Goal: Task Accomplishment & Management: Complete application form

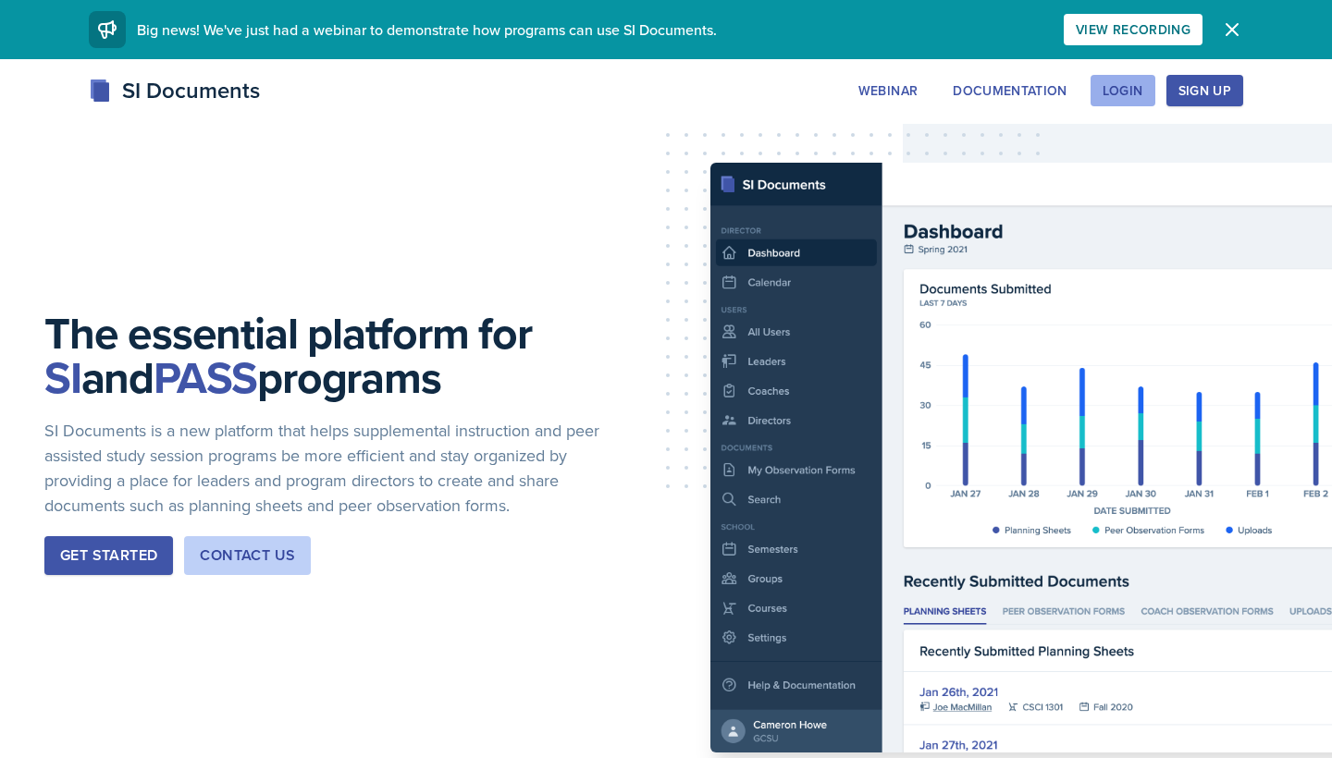
click at [1137, 86] on div "Login" at bounding box center [1122, 90] width 41 height 15
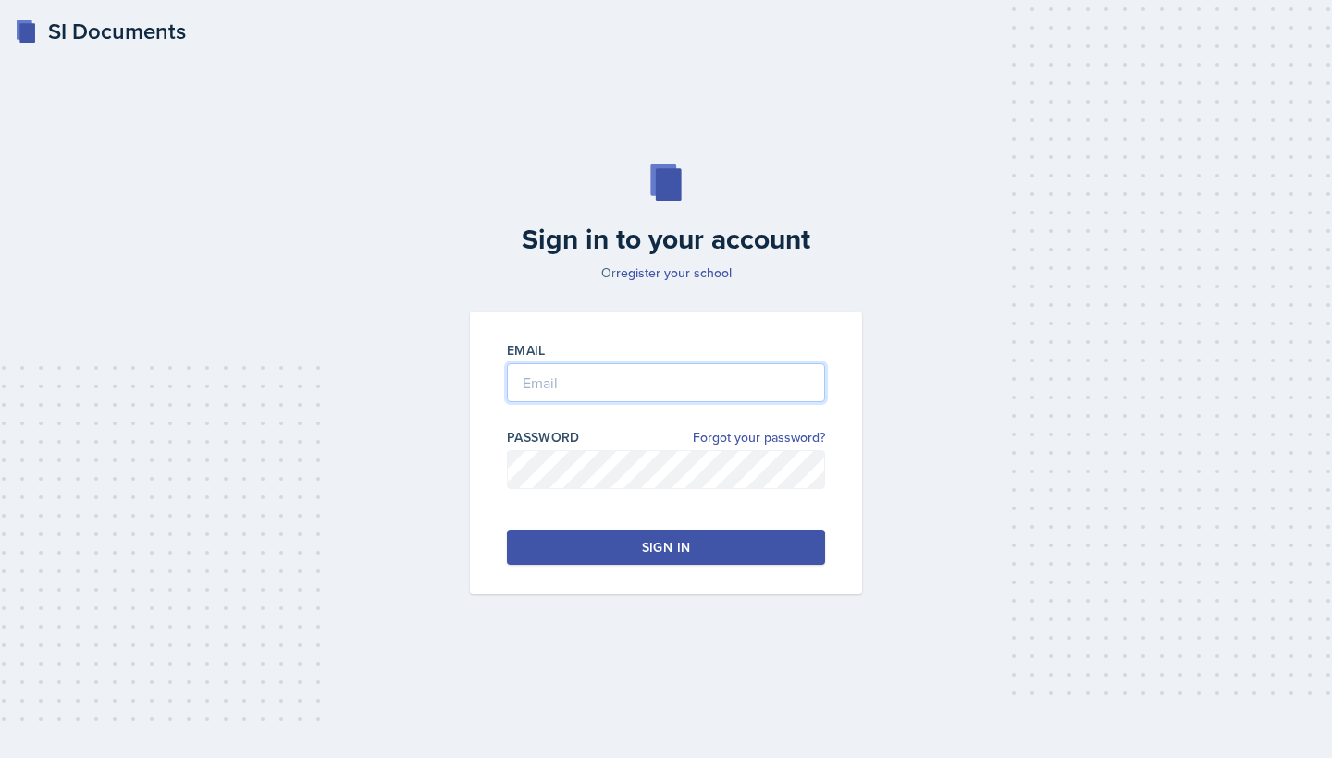
type input "[EMAIL_ADDRESS][DOMAIN_NAME]"
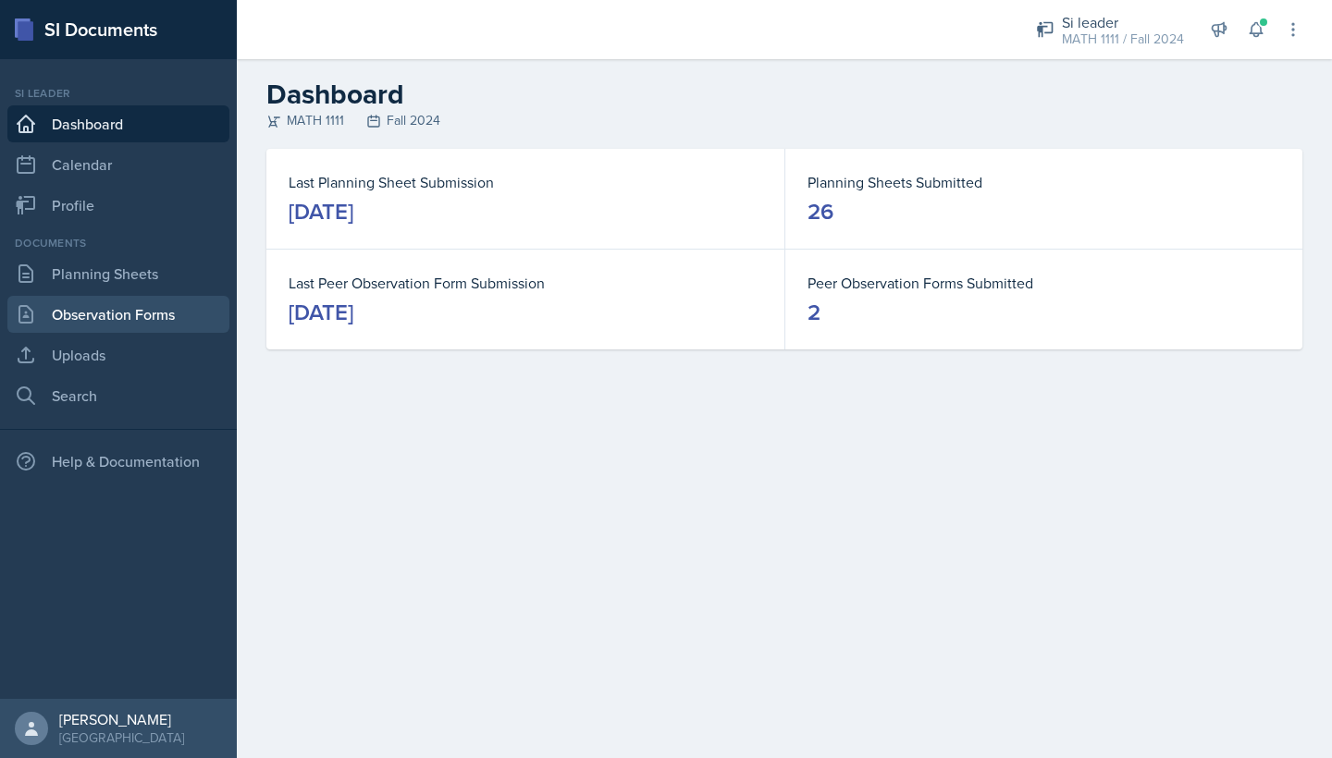
click at [115, 308] on link "Observation Forms" at bounding box center [118, 314] width 222 height 37
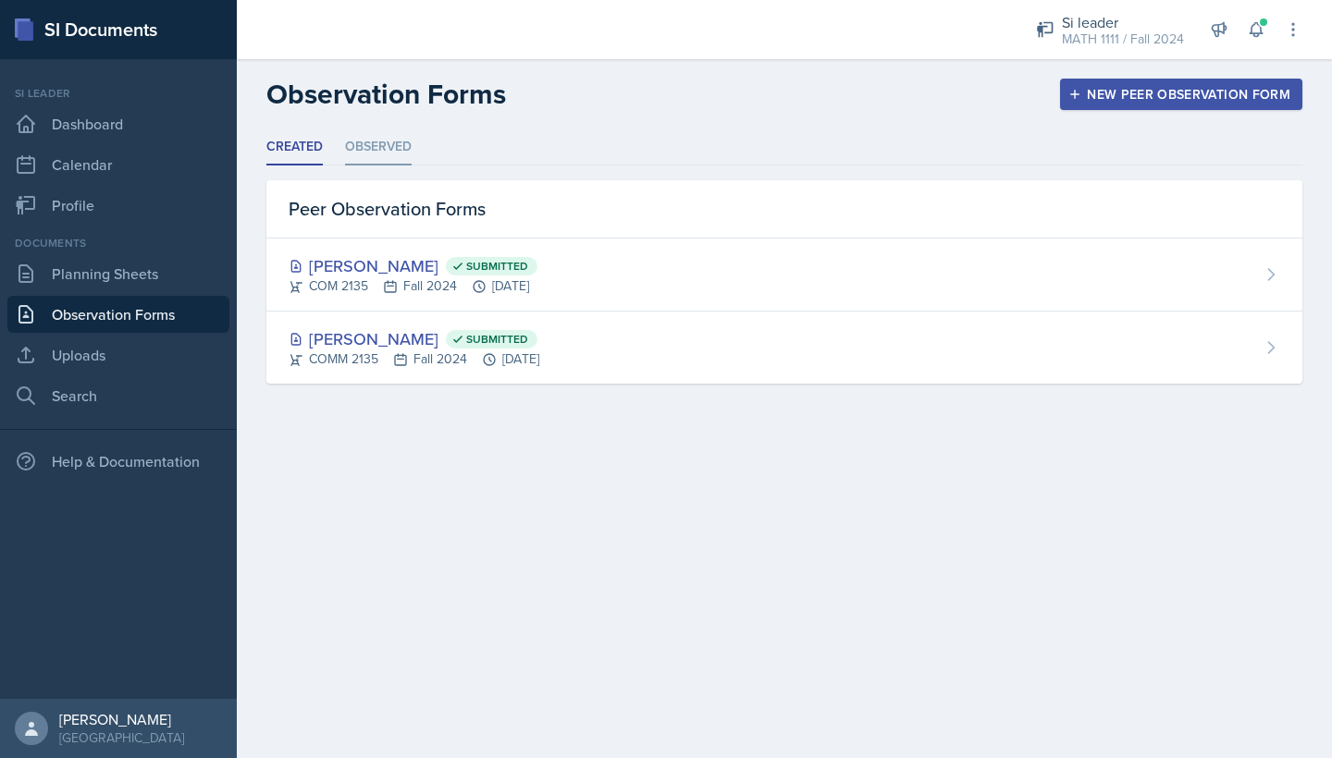
click at [383, 146] on li "Observed" at bounding box center [378, 147] width 67 height 36
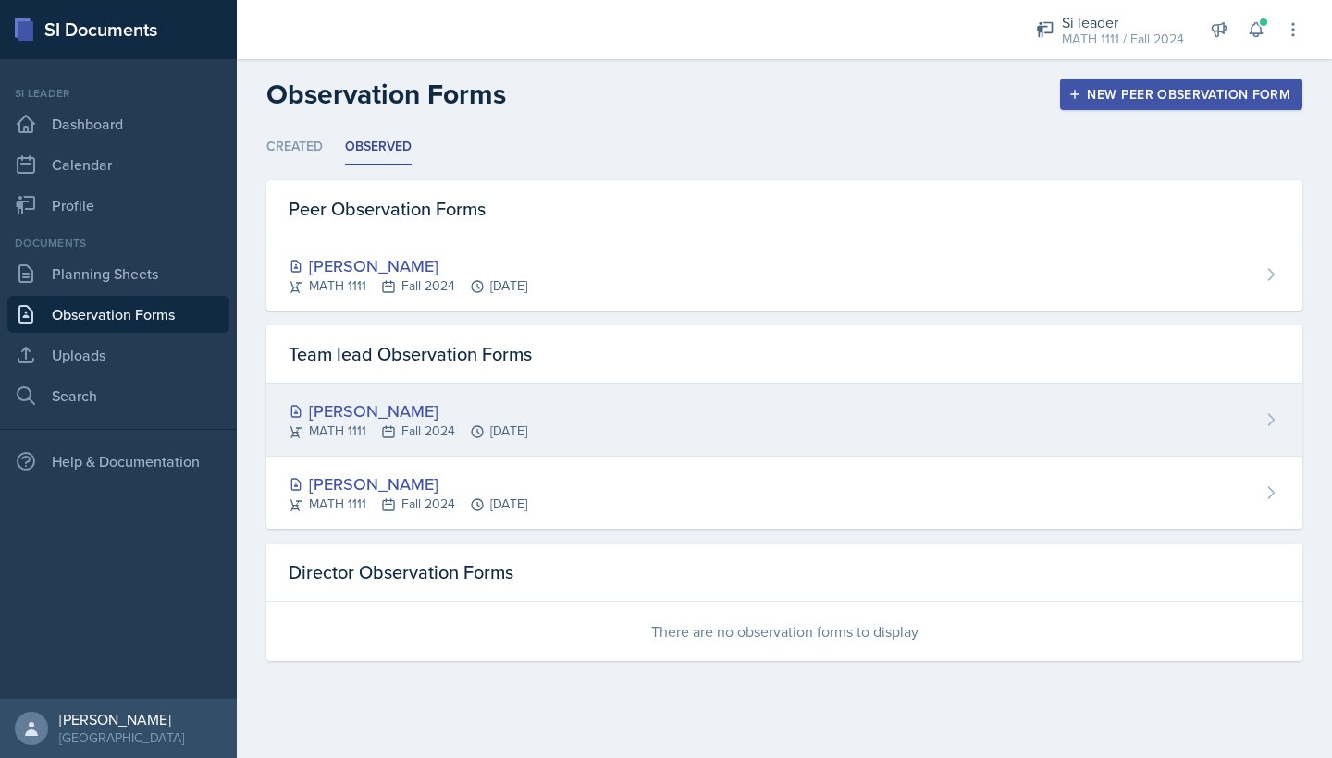
click at [490, 426] on div "MATH 1111 Fall 2024 [DATE]" at bounding box center [408, 431] width 239 height 19
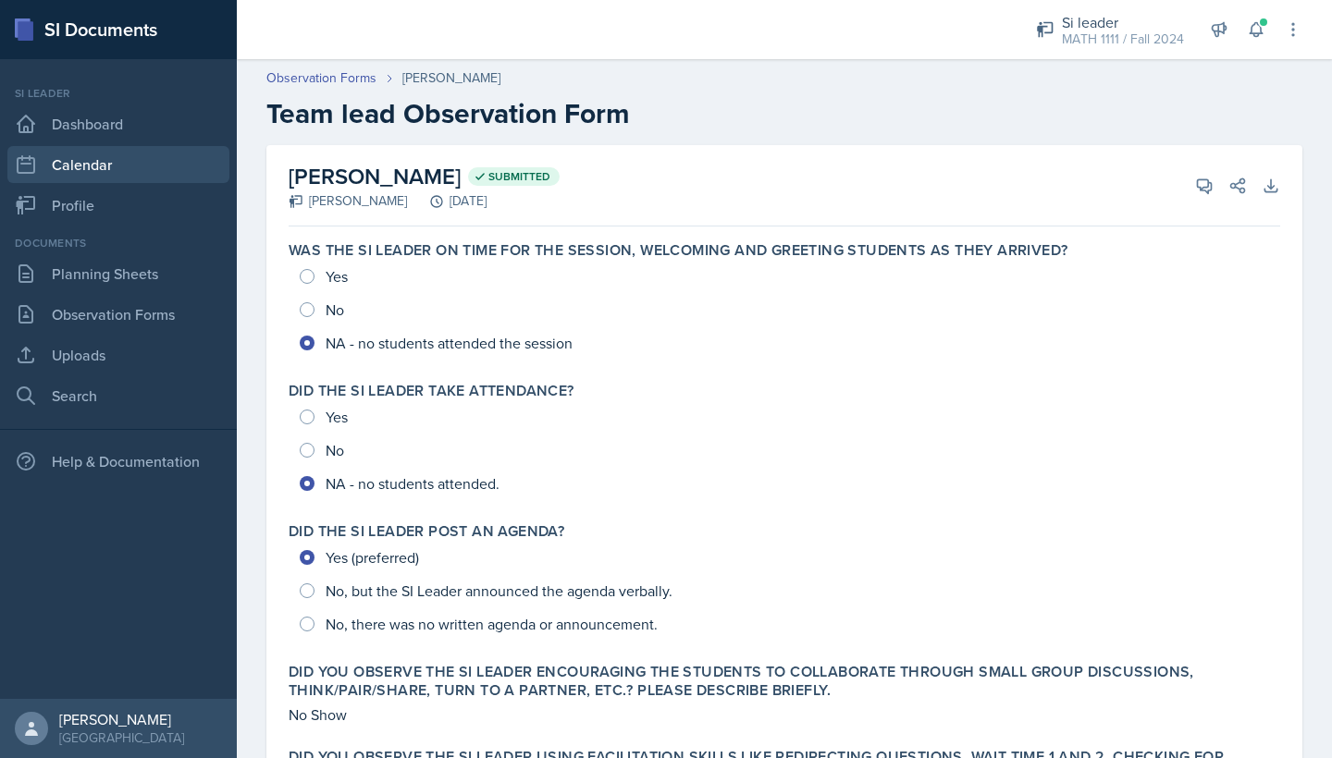
click at [113, 157] on link "Calendar" at bounding box center [118, 164] width 222 height 37
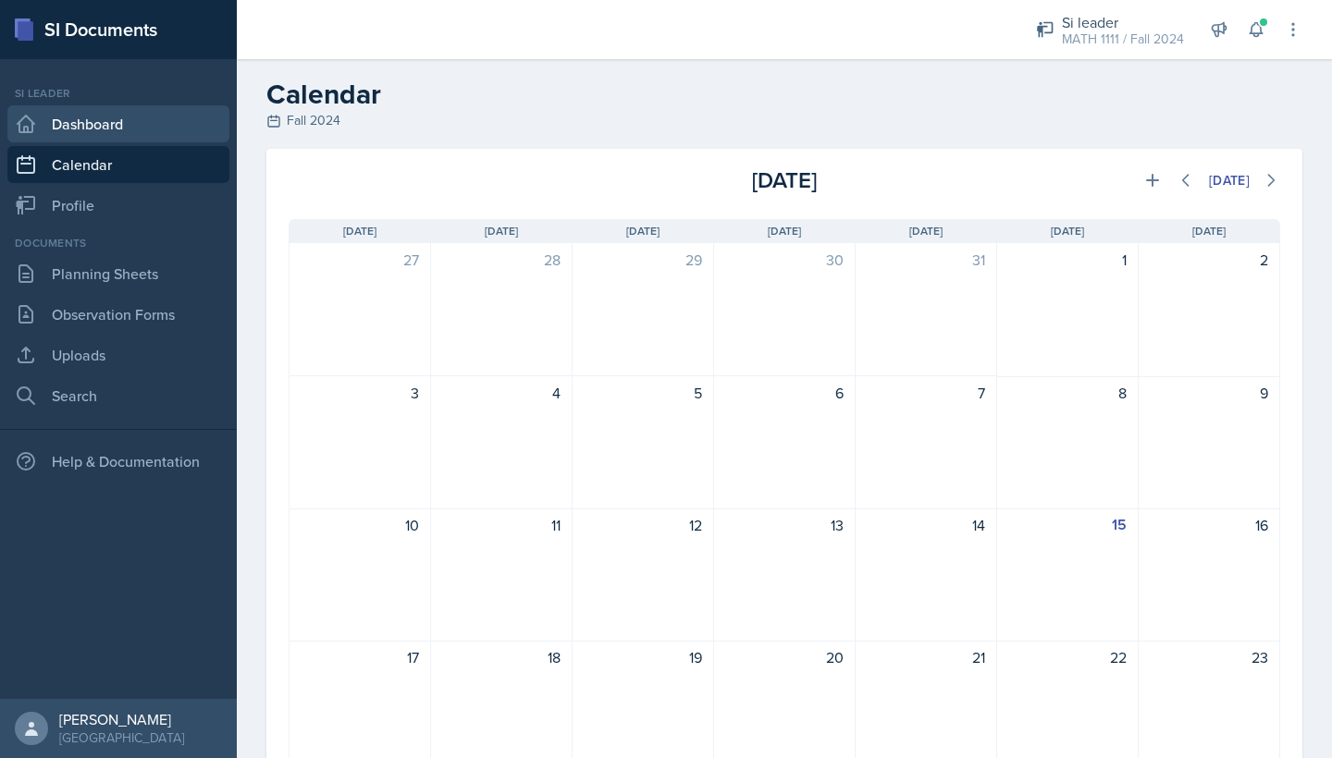
click at [119, 106] on link "Dashboard" at bounding box center [118, 123] width 222 height 37
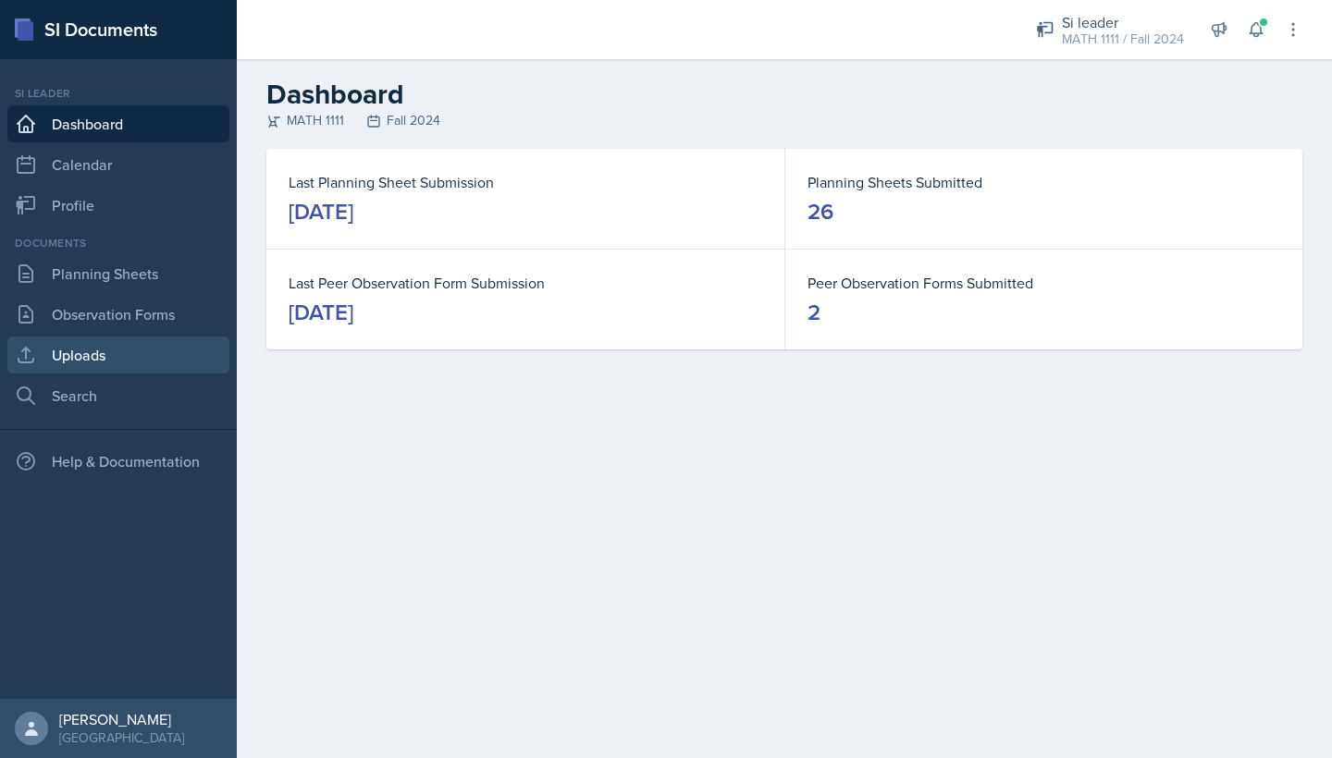
click at [66, 343] on link "Uploads" at bounding box center [118, 355] width 222 height 37
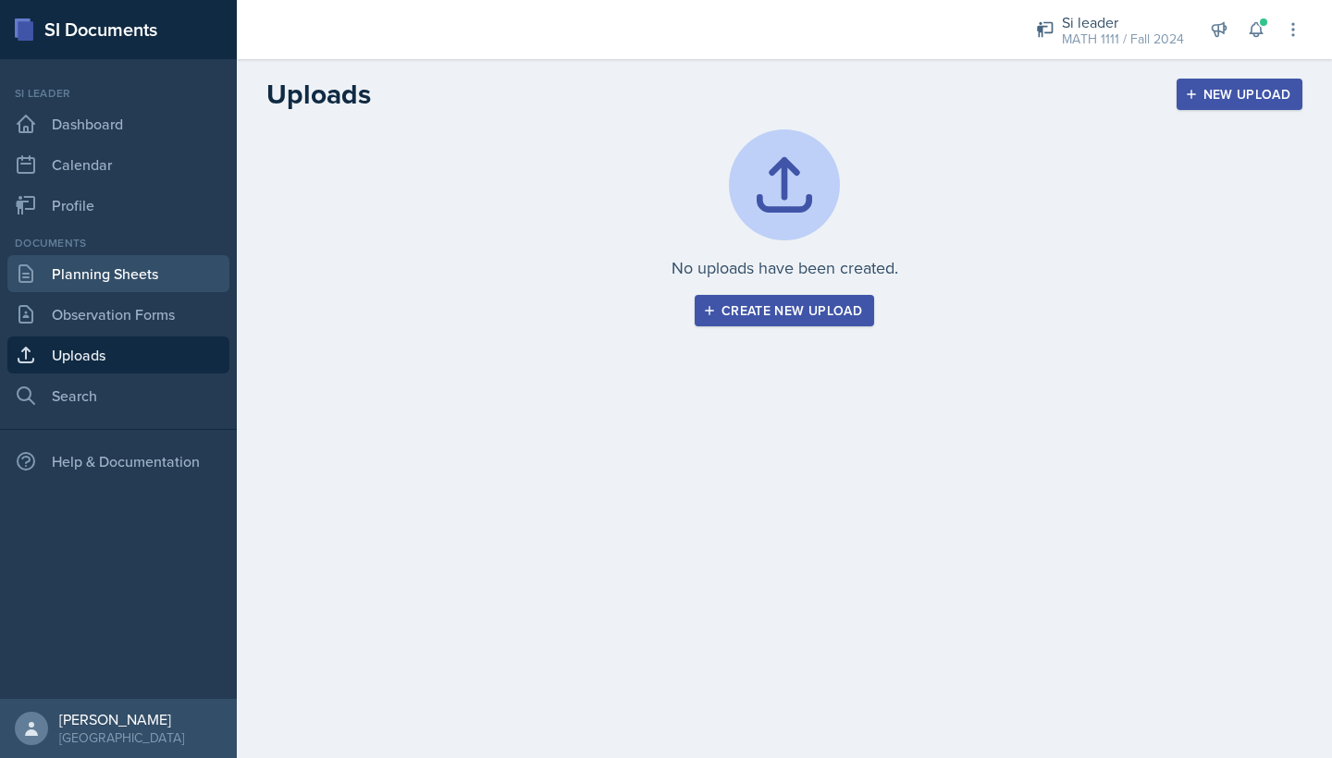
click at [160, 272] on link "Planning Sheets" at bounding box center [118, 273] width 222 height 37
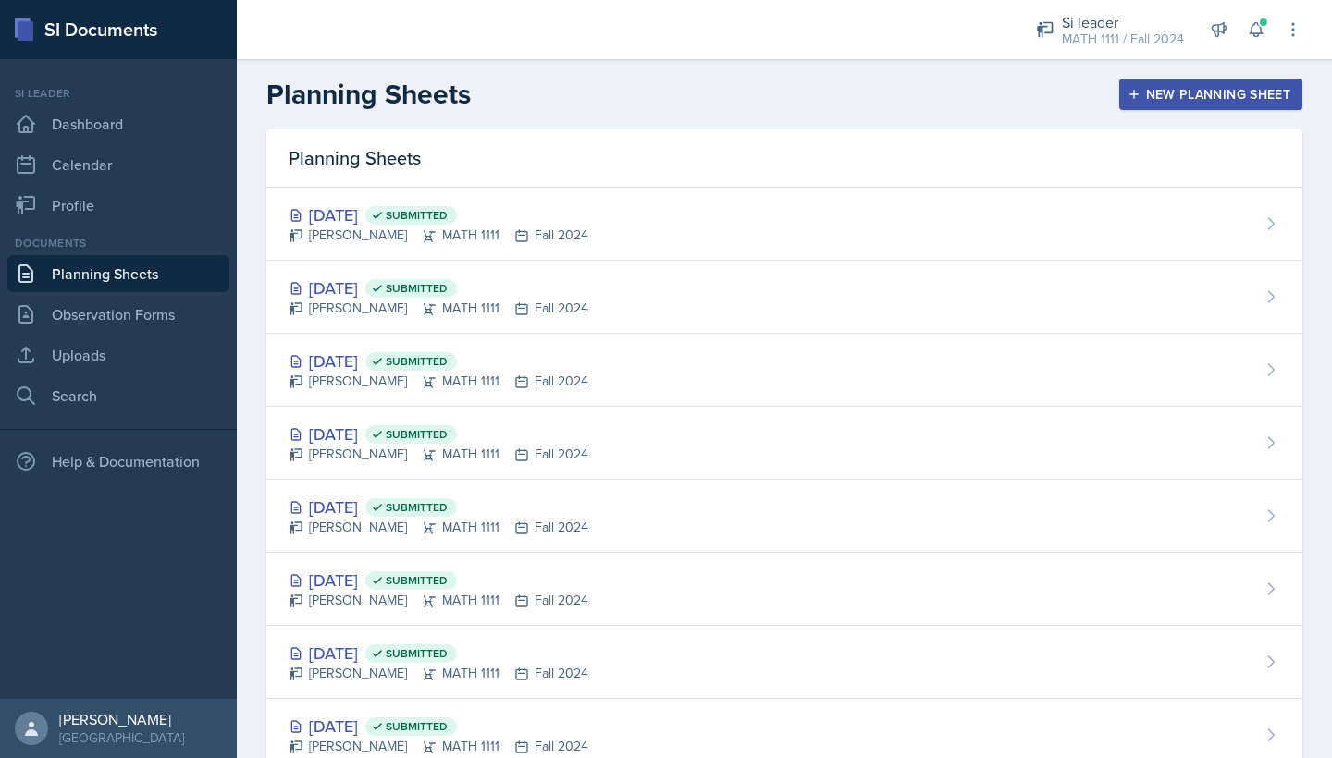
click at [1181, 98] on div "New Planning Sheet" at bounding box center [1210, 94] width 159 height 15
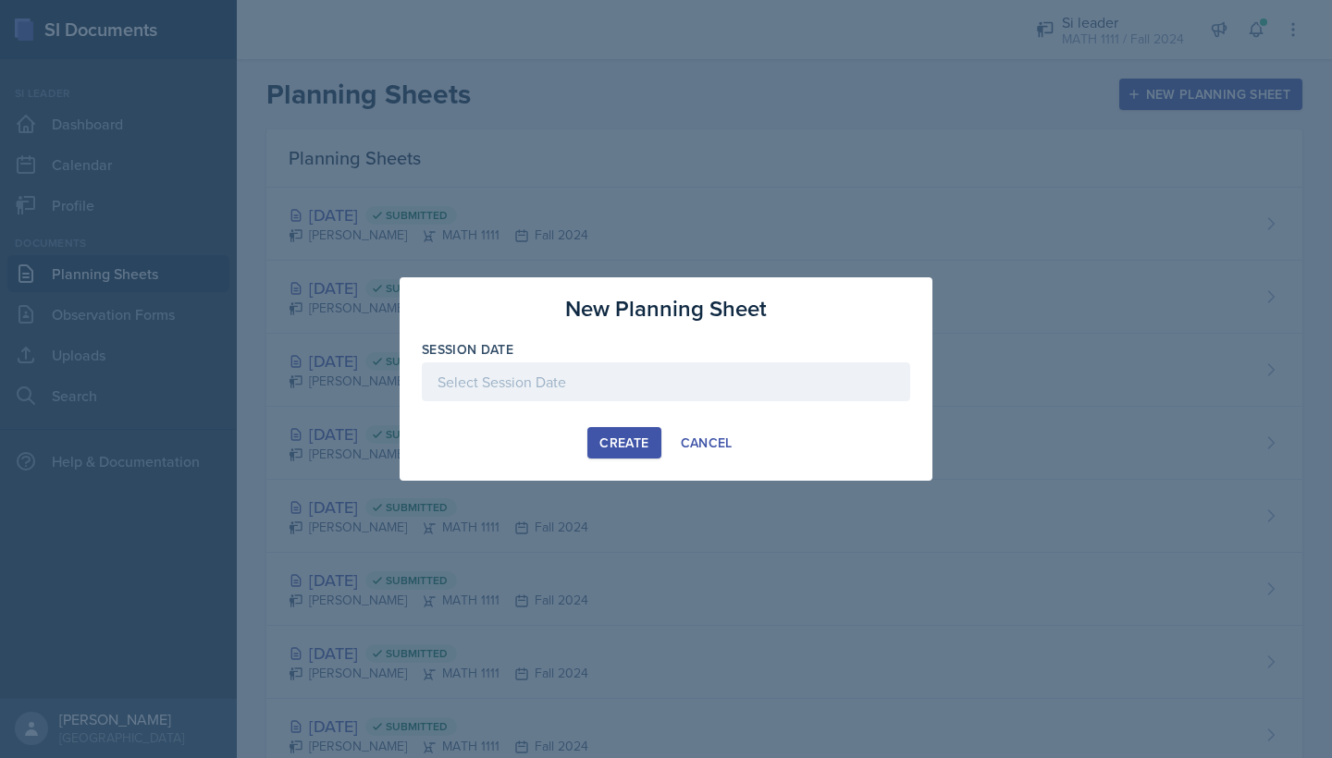
click at [682, 362] on div "Session Date" at bounding box center [666, 380] width 488 height 80
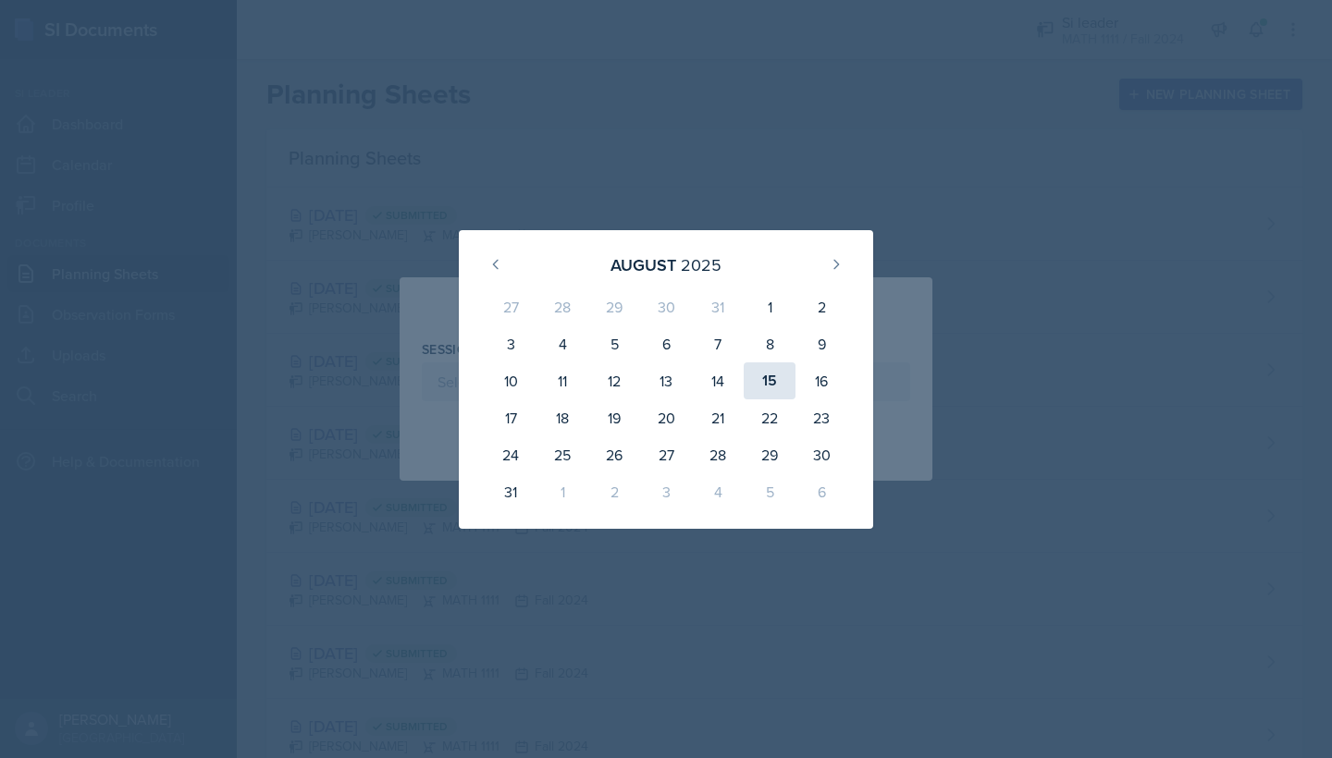
click at [761, 386] on div "15" at bounding box center [770, 381] width 52 height 37
type input "[DATE]"
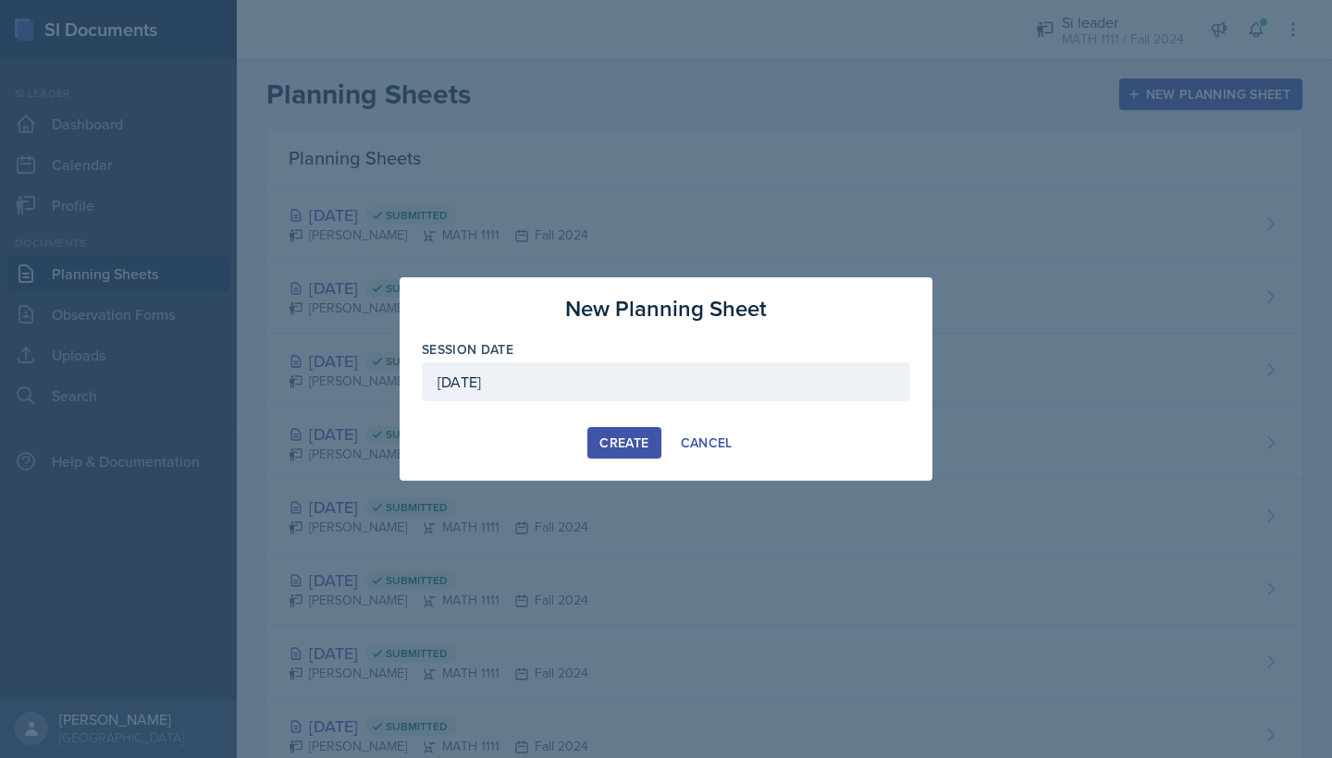
click at [630, 427] on button "Create" at bounding box center [623, 442] width 73 height 31
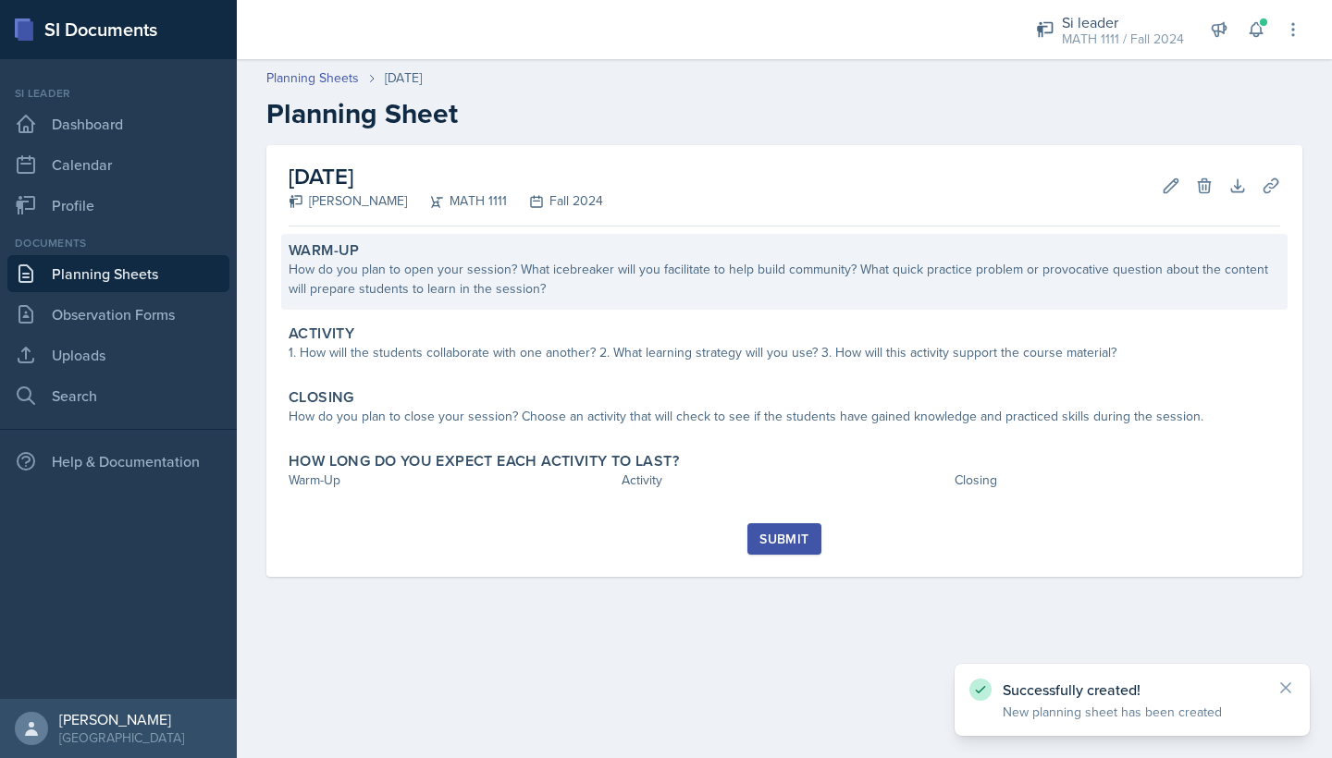
click at [416, 247] on div "Warm-Up" at bounding box center [784, 250] width 991 height 18
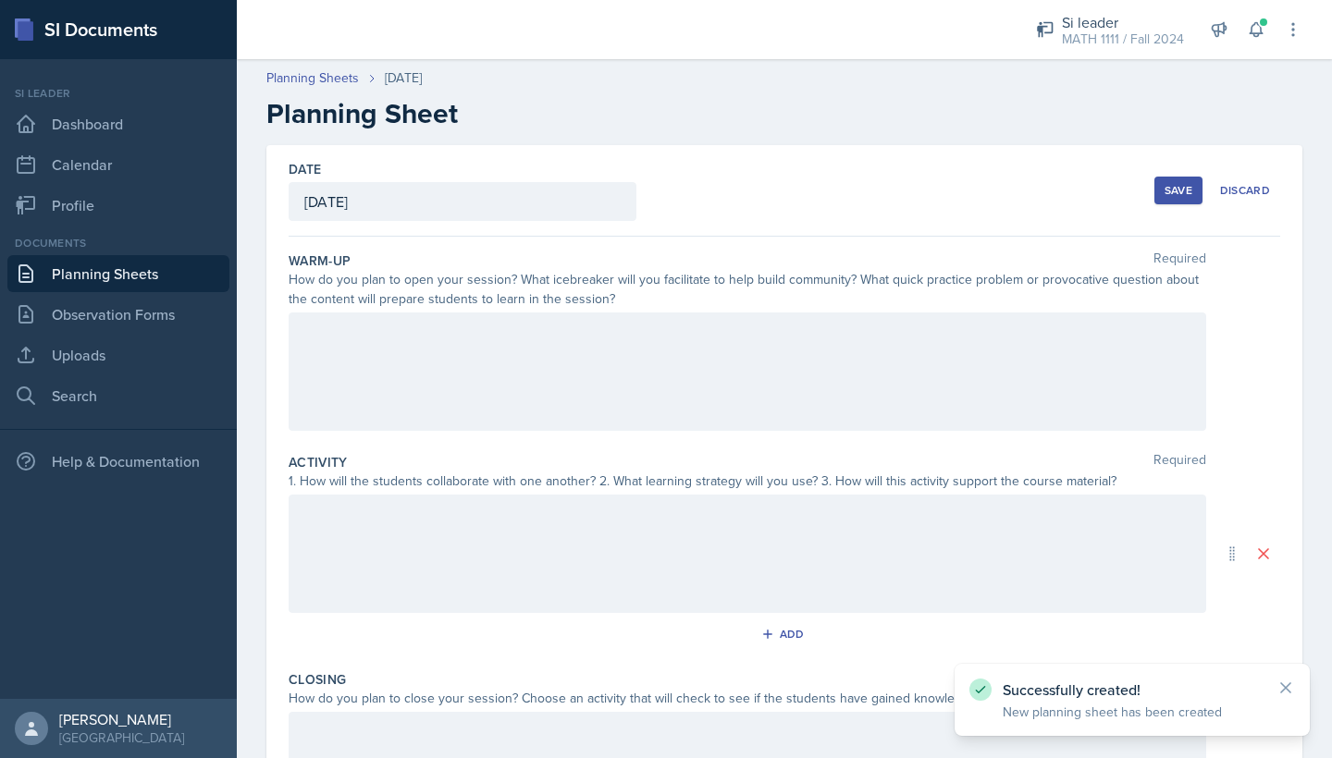
click at [398, 345] on div at bounding box center [747, 372] width 917 height 118
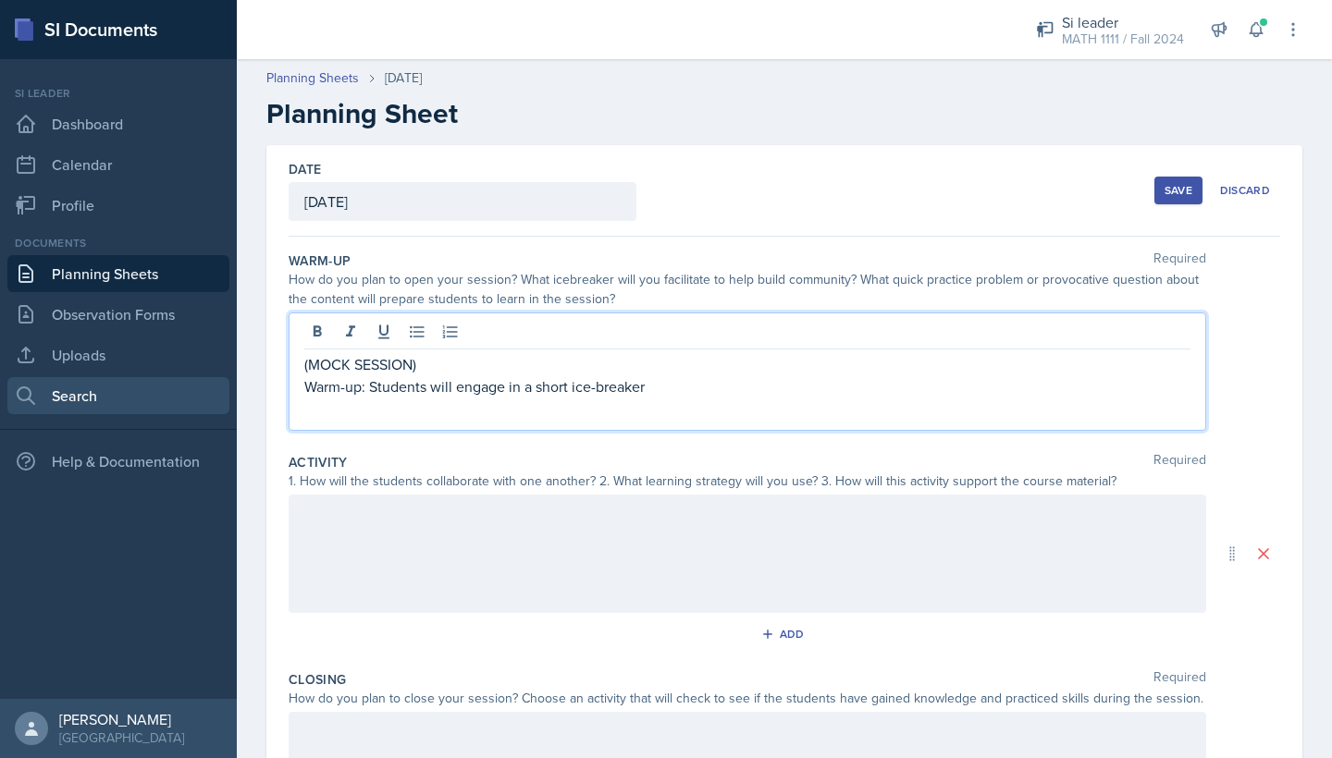
drag, startPoint x: 673, startPoint y: 389, endPoint x: 202, endPoint y: 399, distance: 471.8
click at [202, 399] on div "SI Documents Si leader Dashboard Calendar Profile Documents Planning Sheets Obs…" at bounding box center [666, 379] width 1332 height 758
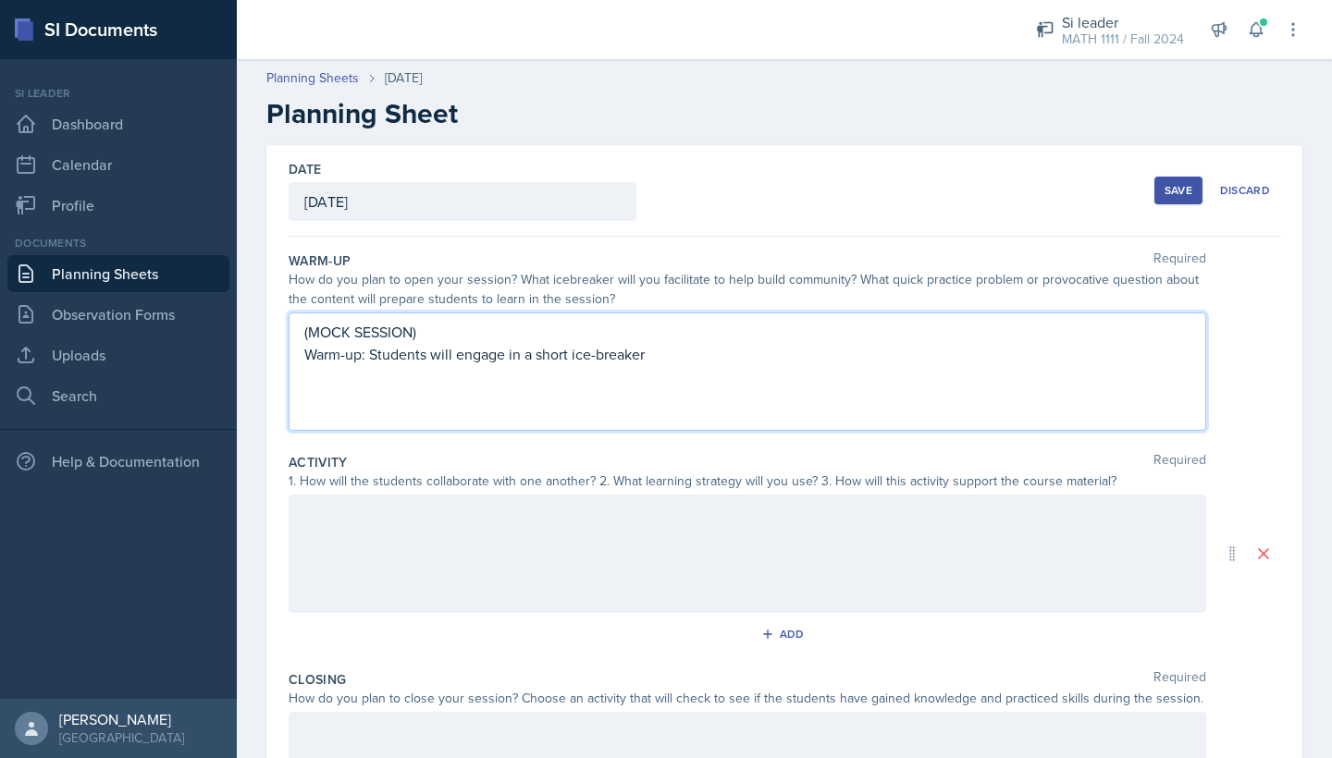
click at [631, 357] on p "Warm-up: Students will engage in a short ice-breaker" at bounding box center [747, 354] width 886 height 22
drag, startPoint x: 671, startPoint y: 362, endPoint x: 267, endPoint y: 361, distance: 404.2
click at [267, 361] on div "Date [DATE] [DATE] 27 28 29 30 31 1 2 3 4 5 6 7 8 9 10 11 12 13 14 15 16 17 18 …" at bounding box center [784, 554] width 1036 height 818
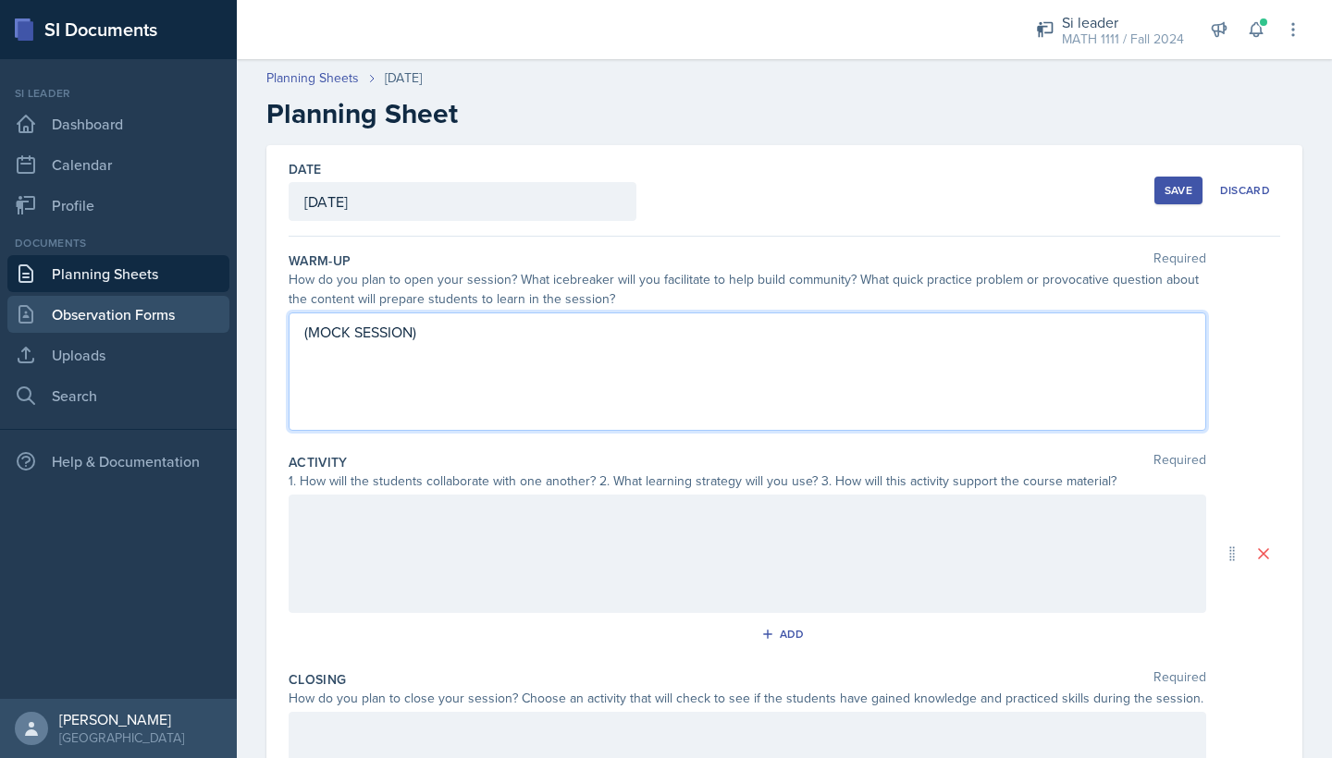
drag, startPoint x: 450, startPoint y: 329, endPoint x: 212, endPoint y: 326, distance: 238.6
click at [212, 326] on div "SI Documents Si leader Dashboard Calendar Profile Documents Planning Sheets Obs…" at bounding box center [666, 379] width 1332 height 758
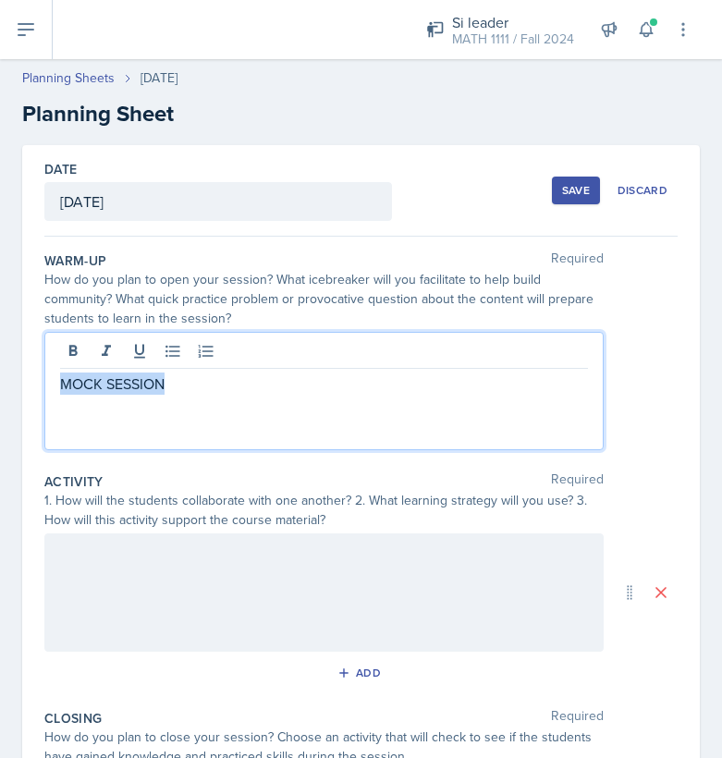
drag, startPoint x: 205, startPoint y: 380, endPoint x: 60, endPoint y: 380, distance: 145.2
click at [60, 380] on p "MOCK SESSION" at bounding box center [324, 384] width 528 height 22
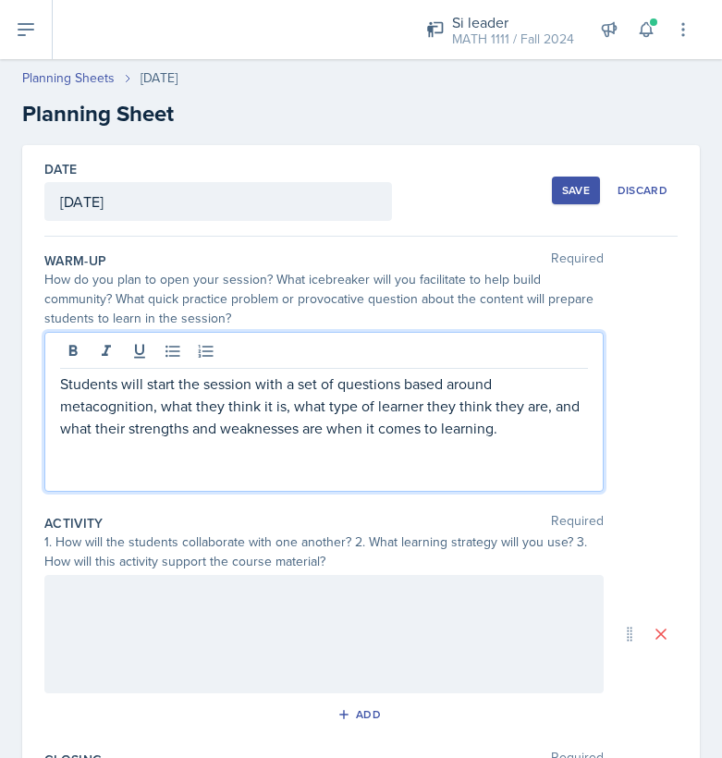
click at [412, 627] on div at bounding box center [324, 634] width 560 height 118
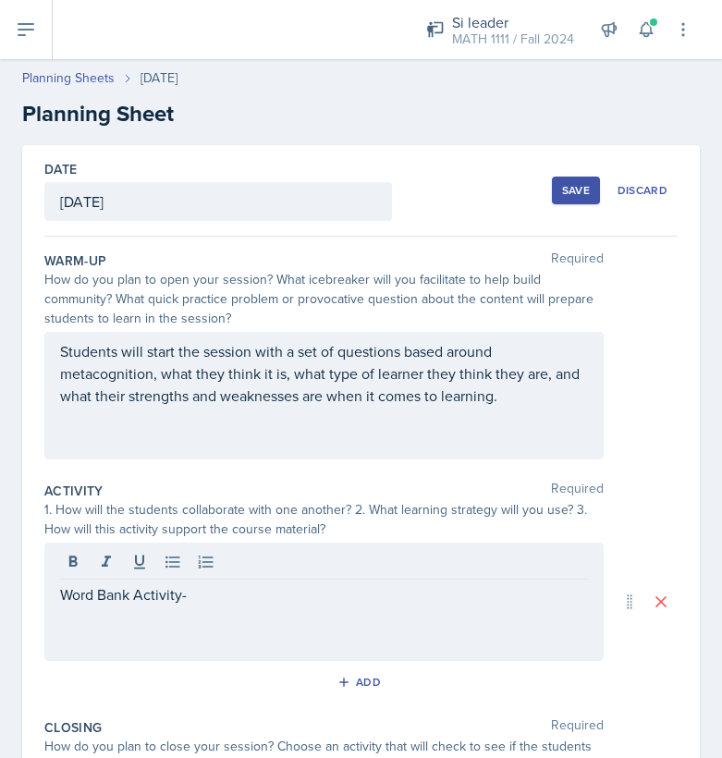
click at [59, 346] on div "Students will start the session with a set of questions based around metacognit…" at bounding box center [324, 396] width 560 height 128
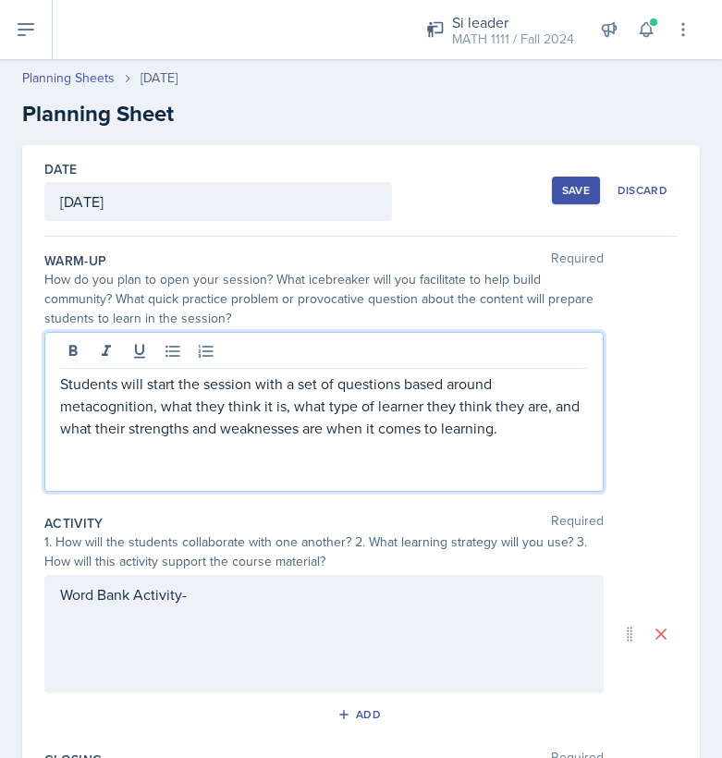
click at [60, 389] on p "Students will start the session with a set of questions based around metacognit…" at bounding box center [324, 406] width 528 height 67
click at [299, 613] on div "Word Bank Activity-" at bounding box center [324, 634] width 560 height 118
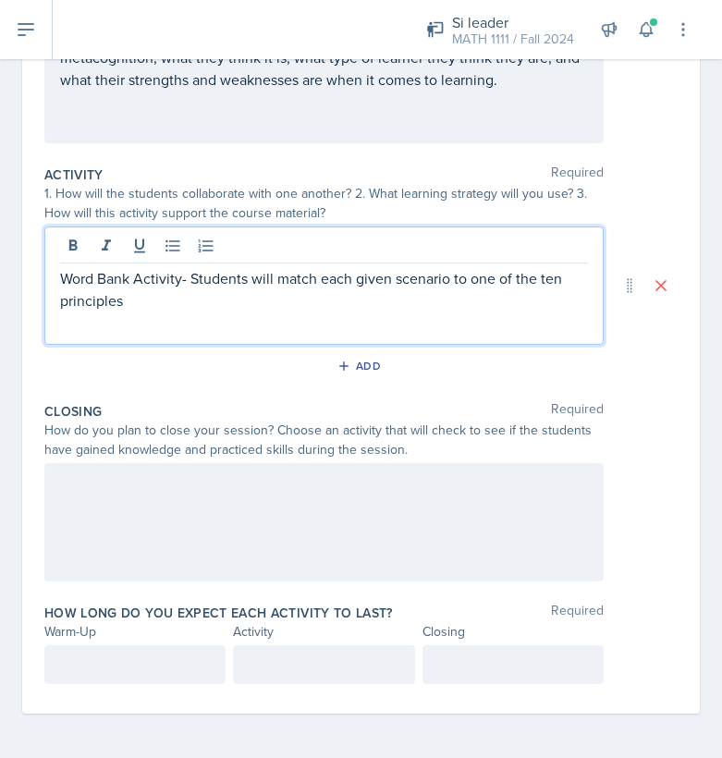
scroll to position [316, 0]
click at [145, 480] on div at bounding box center [324, 522] width 560 height 118
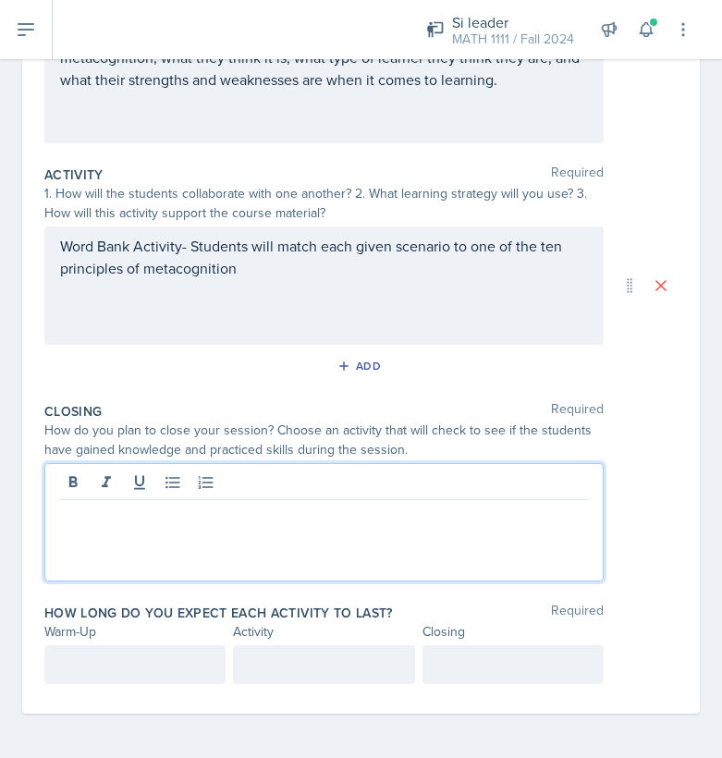
scroll to position [296, 0]
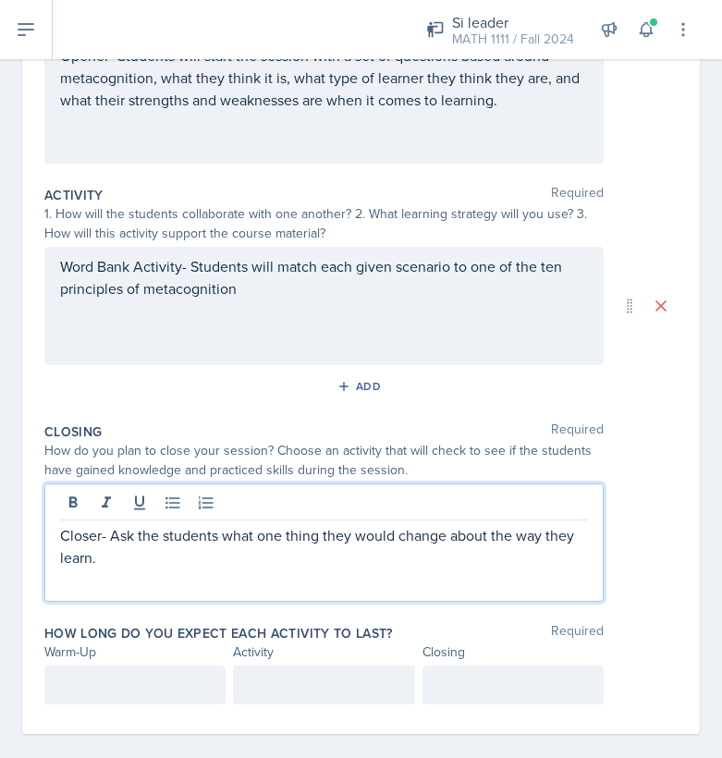
click at [133, 677] on div at bounding box center [134, 685] width 181 height 39
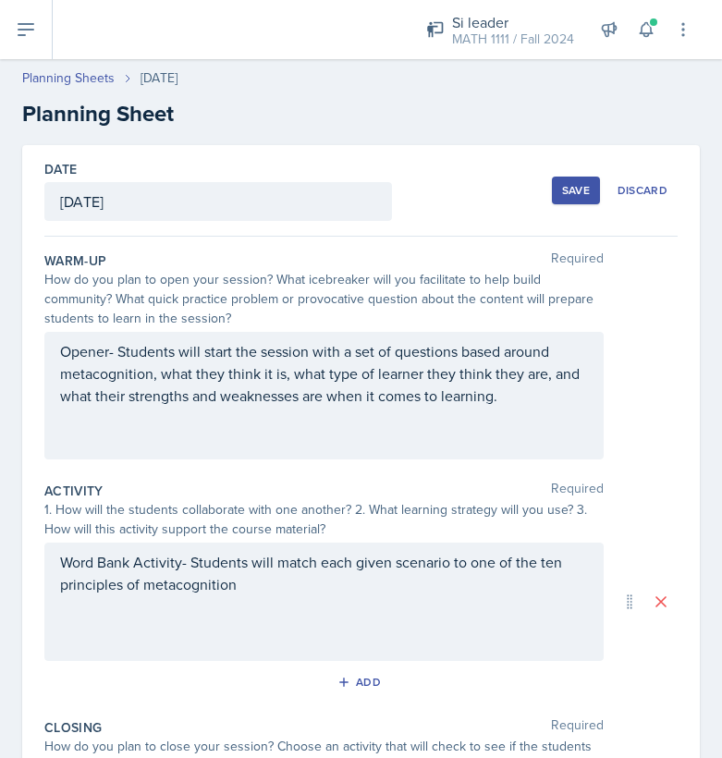
scroll to position [0, 0]
click at [562, 181] on button "Save" at bounding box center [576, 191] width 48 height 28
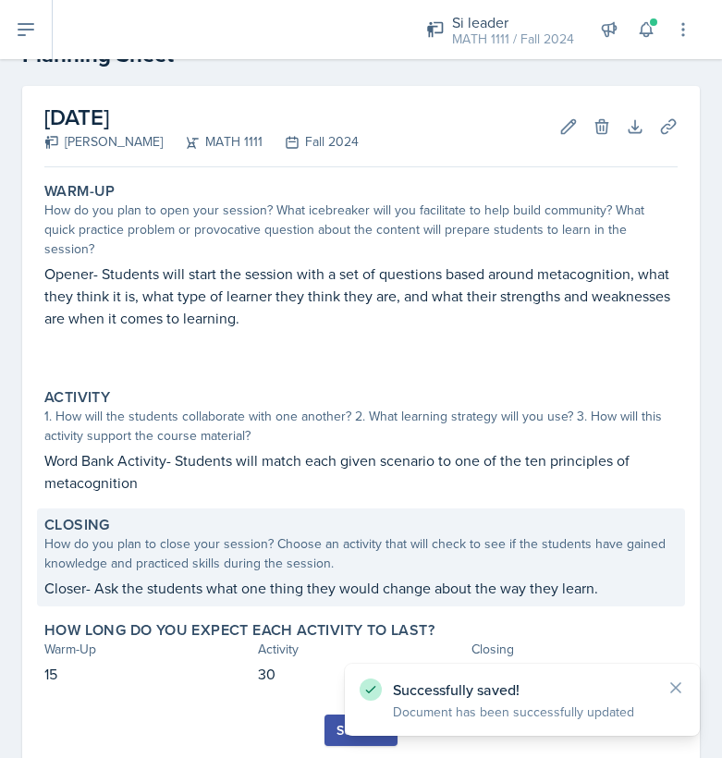
scroll to position [57, 0]
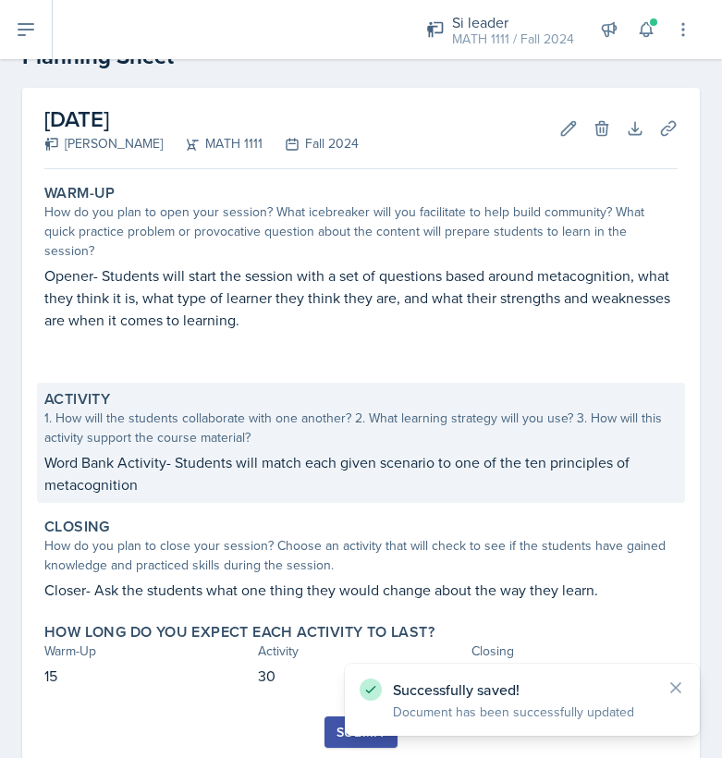
click at [426, 451] on p "Word Bank Activity- Students will match each given scenario to one of the ten p…" at bounding box center [361, 473] width 634 height 44
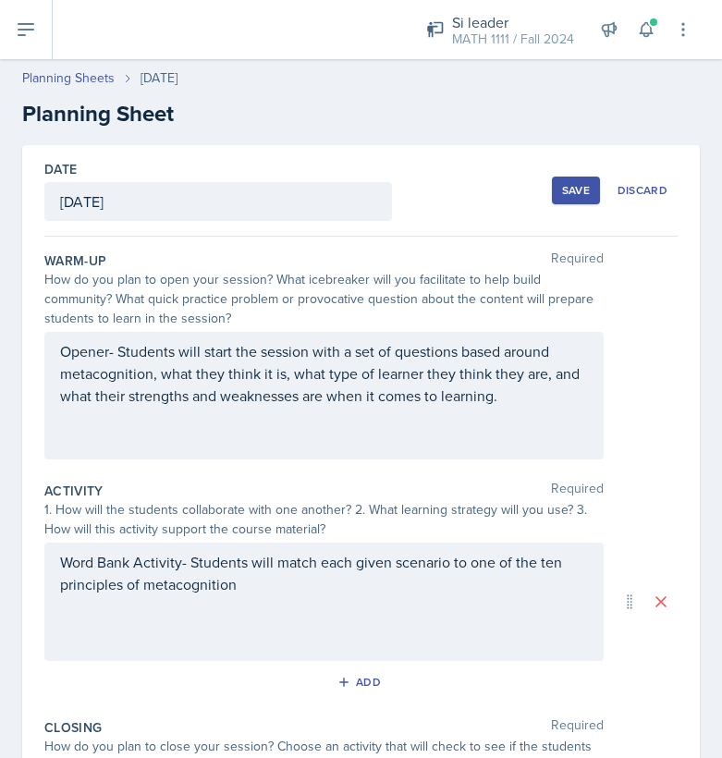
scroll to position [0, 0]
click at [576, 205] on div "Save Discard" at bounding box center [615, 190] width 126 height 43
click at [574, 198] on button "Save" at bounding box center [576, 191] width 48 height 28
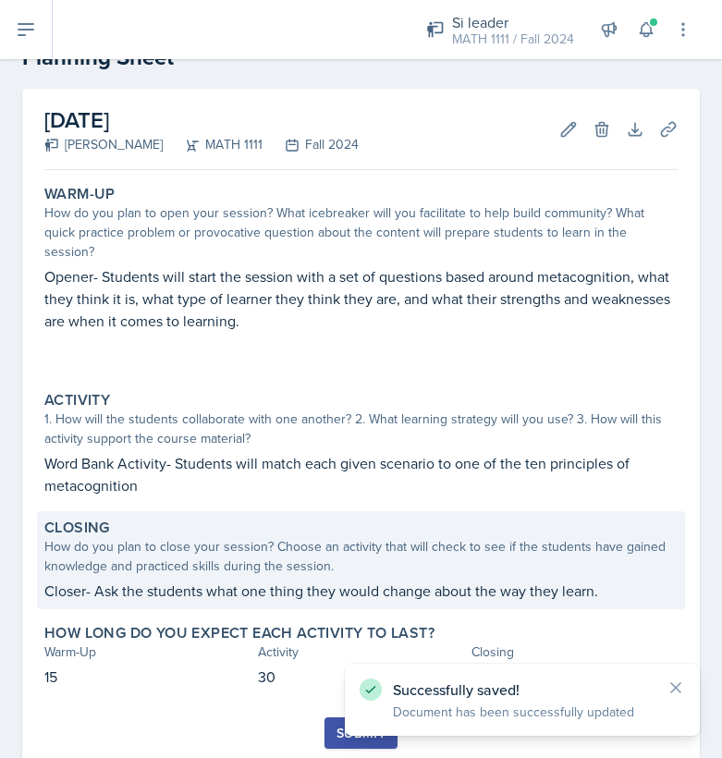
scroll to position [54, 0]
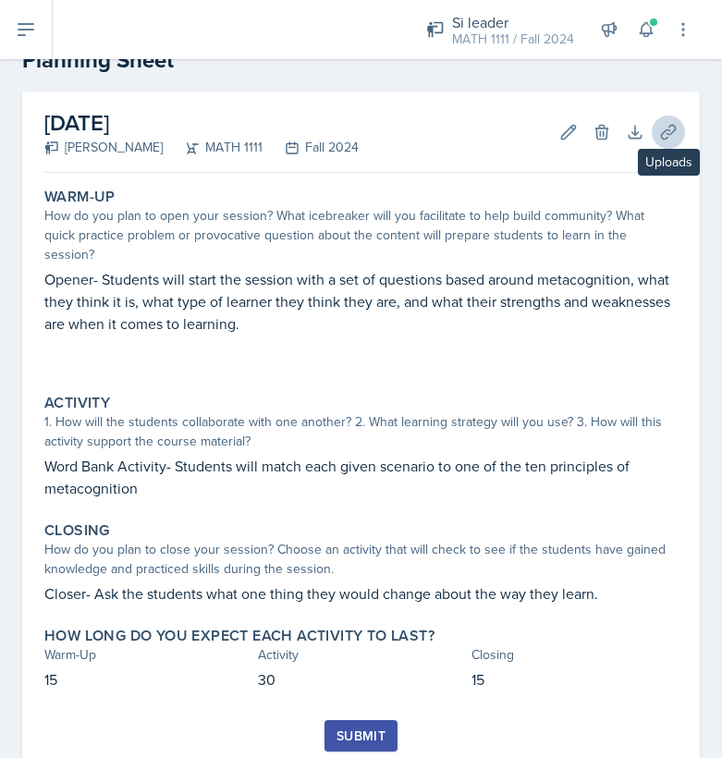
click at [671, 125] on icon at bounding box center [668, 132] width 14 height 14
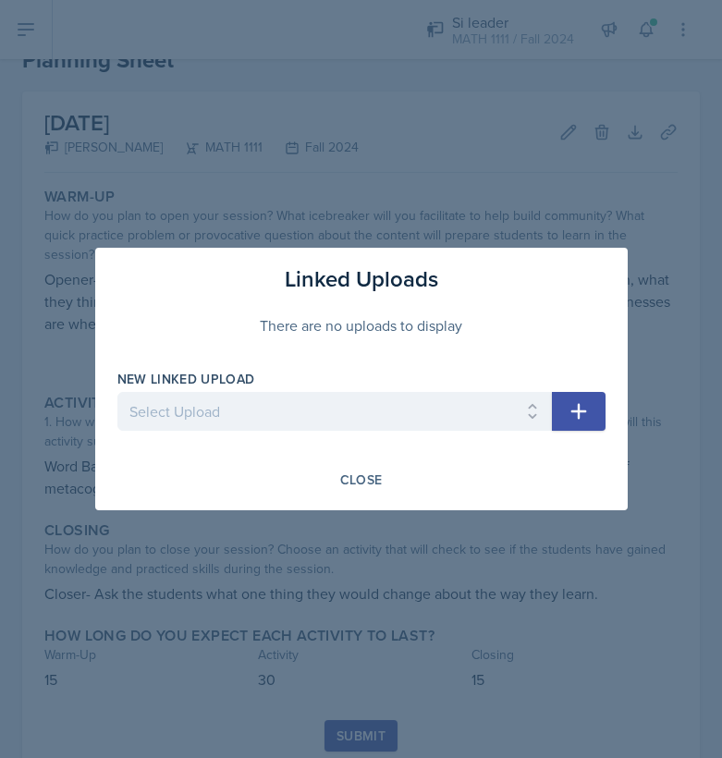
click at [572, 408] on icon "button" at bounding box center [579, 411] width 22 height 22
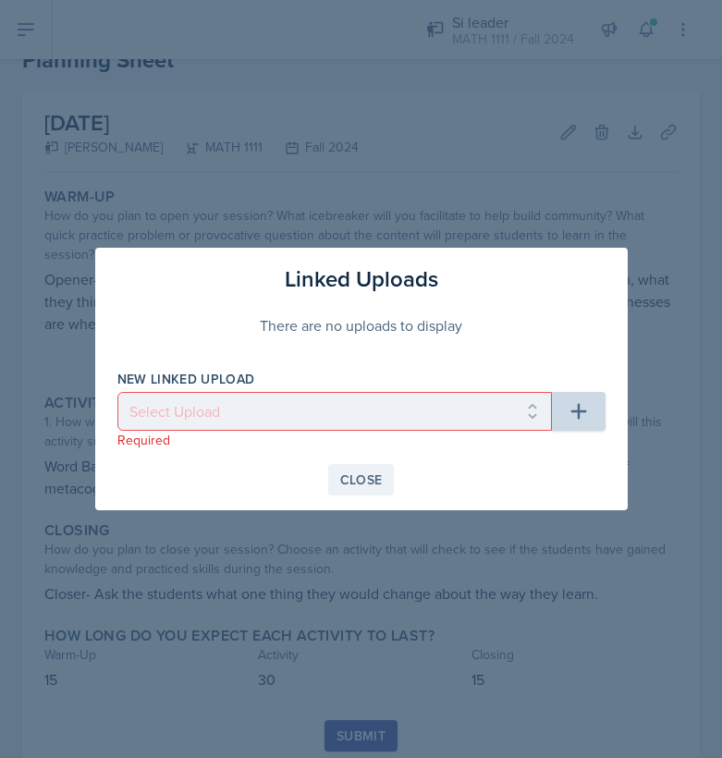
click at [349, 479] on div "Close" at bounding box center [361, 480] width 43 height 15
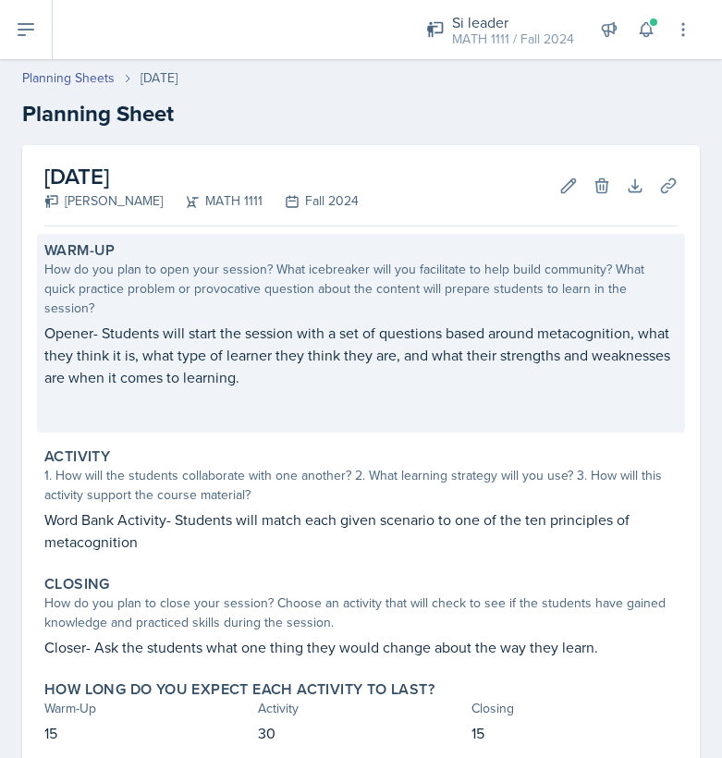
scroll to position [0, 0]
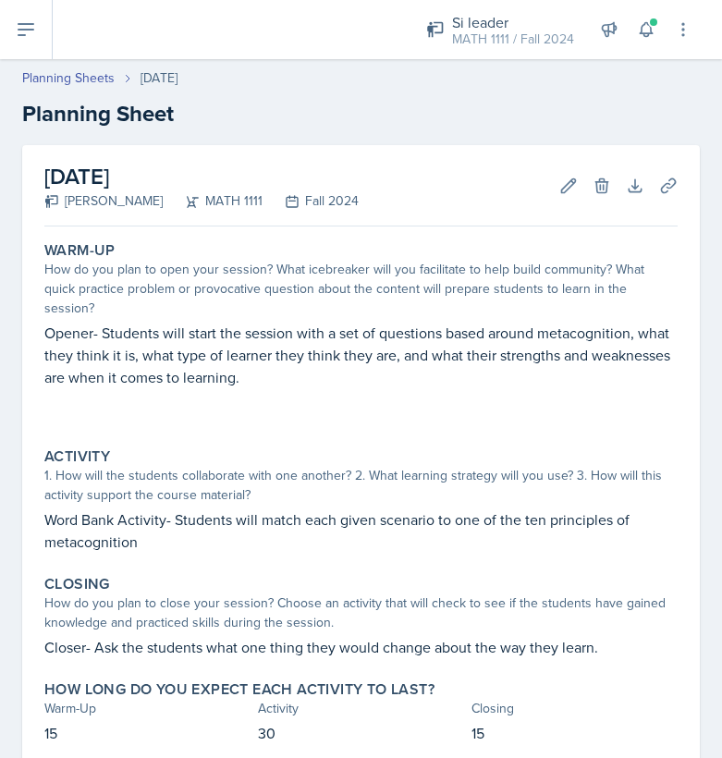
click at [31, 18] on icon at bounding box center [26, 29] width 22 height 22
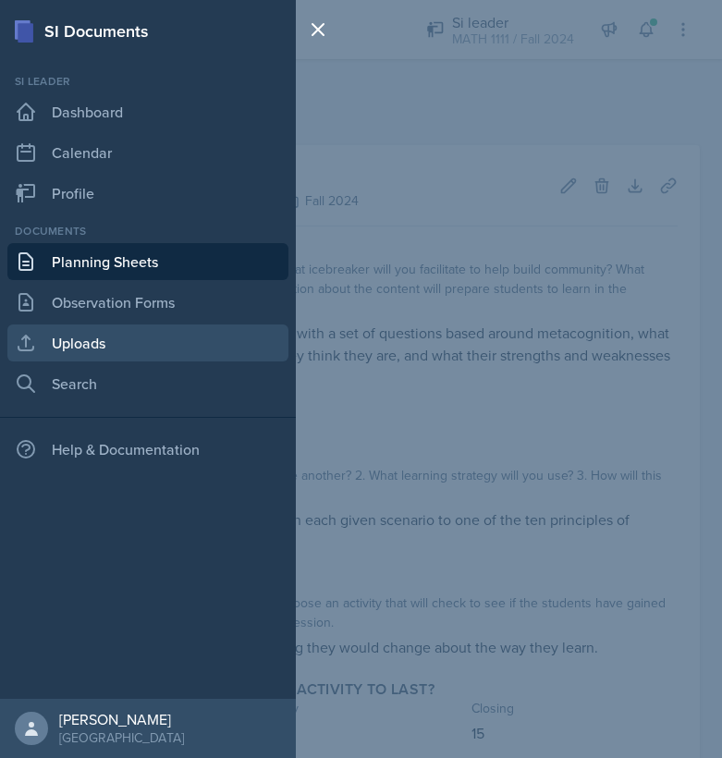
click at [98, 349] on link "Uploads" at bounding box center [147, 343] width 281 height 37
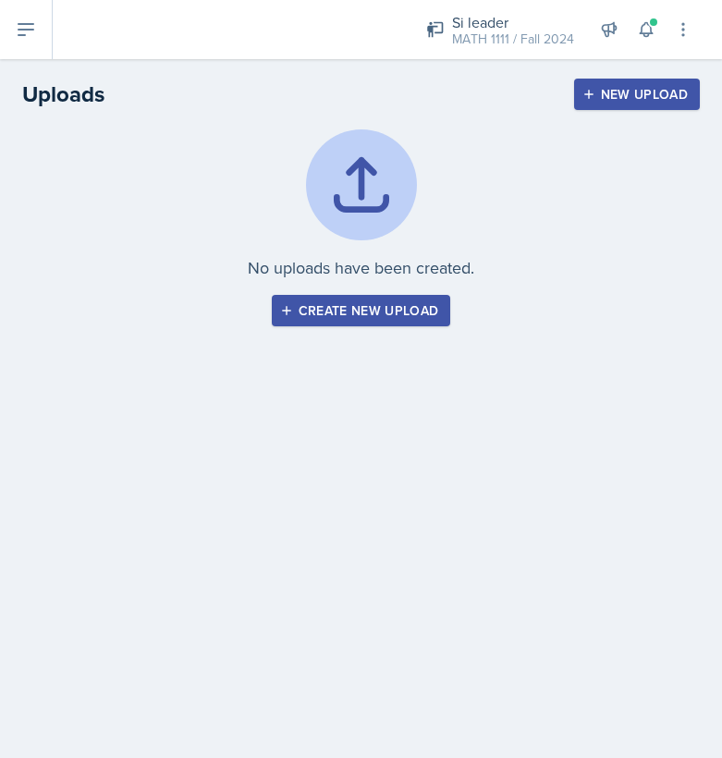
click at [315, 318] on div "Create new upload" at bounding box center [361, 310] width 155 height 15
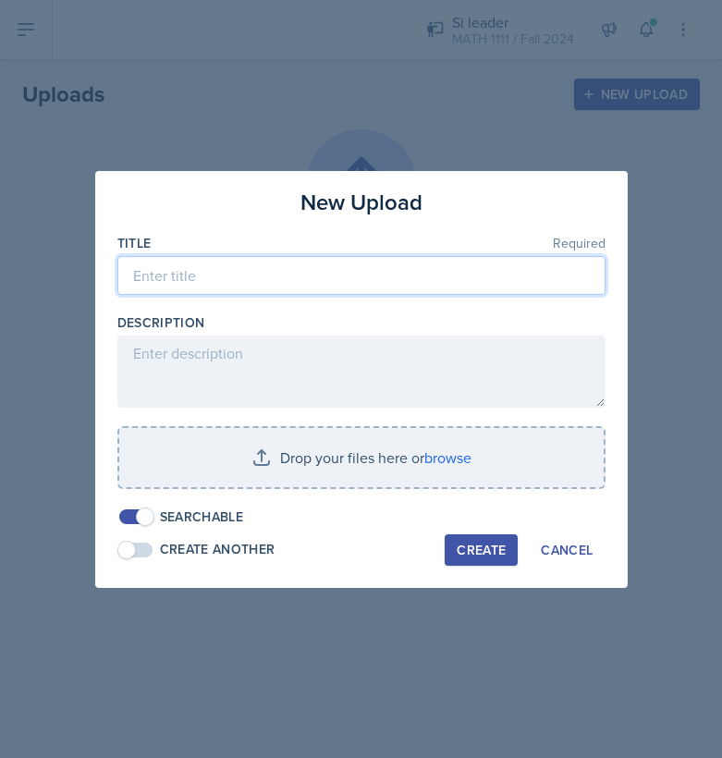
click at [323, 277] on input at bounding box center [361, 275] width 488 height 39
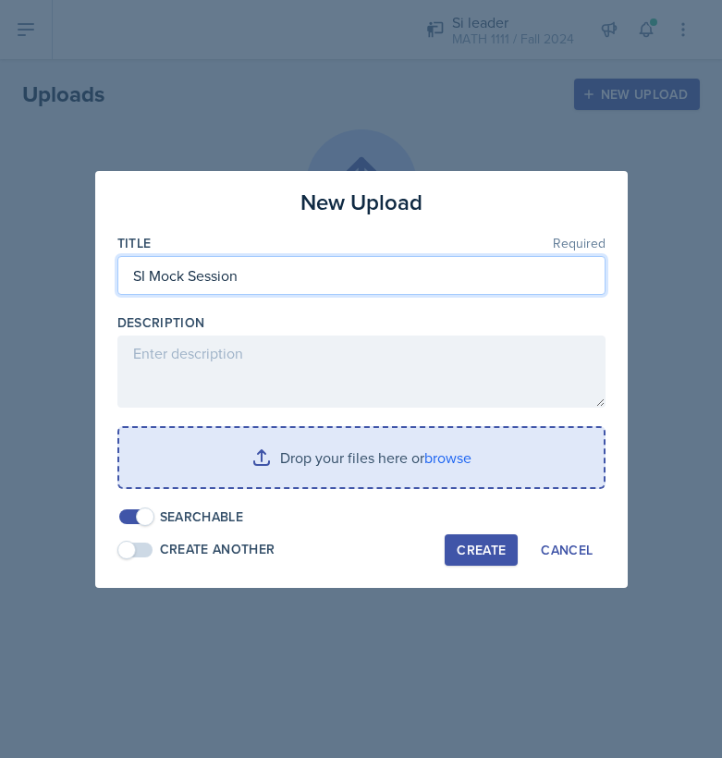
type input "SI Mock Session"
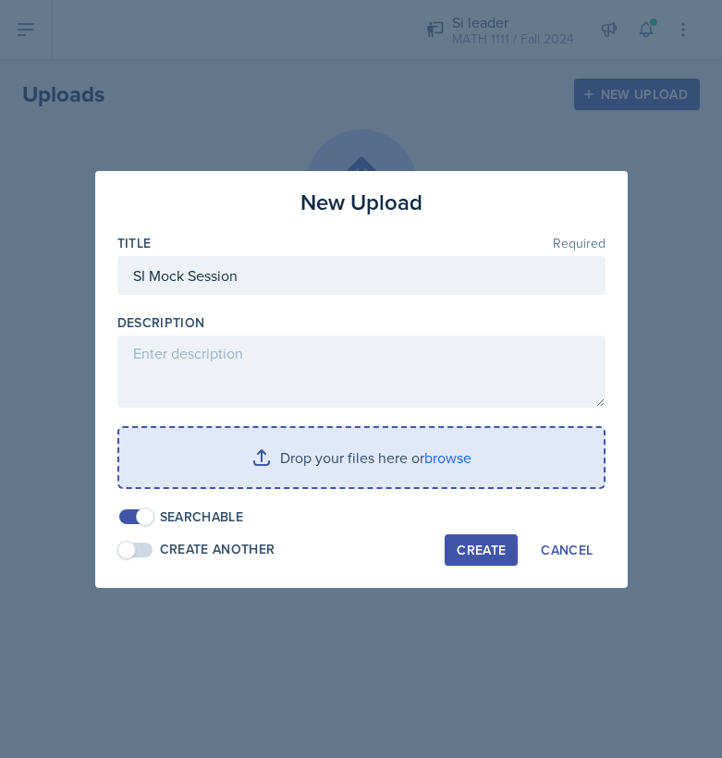
click at [326, 461] on input "file" at bounding box center [361, 457] width 485 height 59
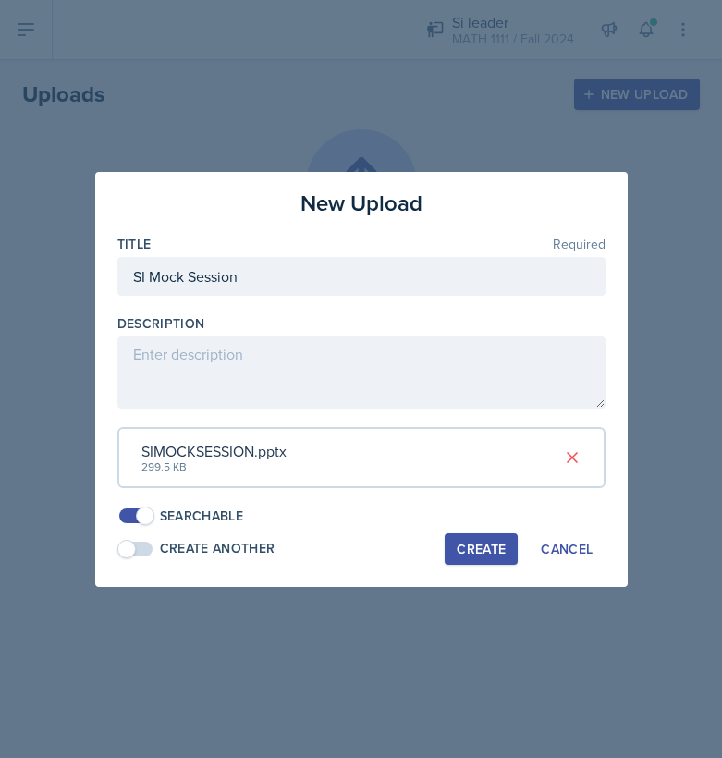
click at [477, 555] on button "Create" at bounding box center [481, 549] width 73 height 31
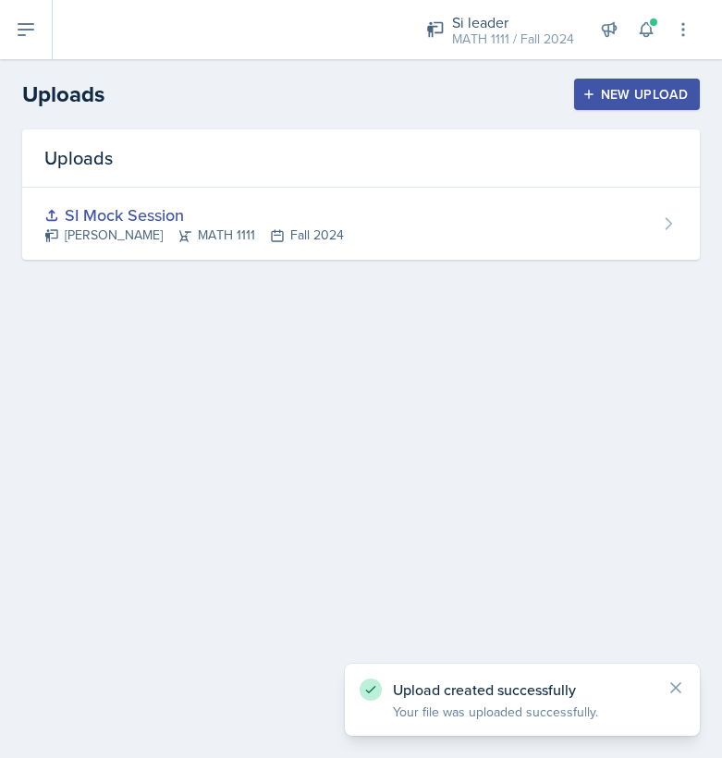
click at [41, 24] on button at bounding box center [26, 29] width 53 height 59
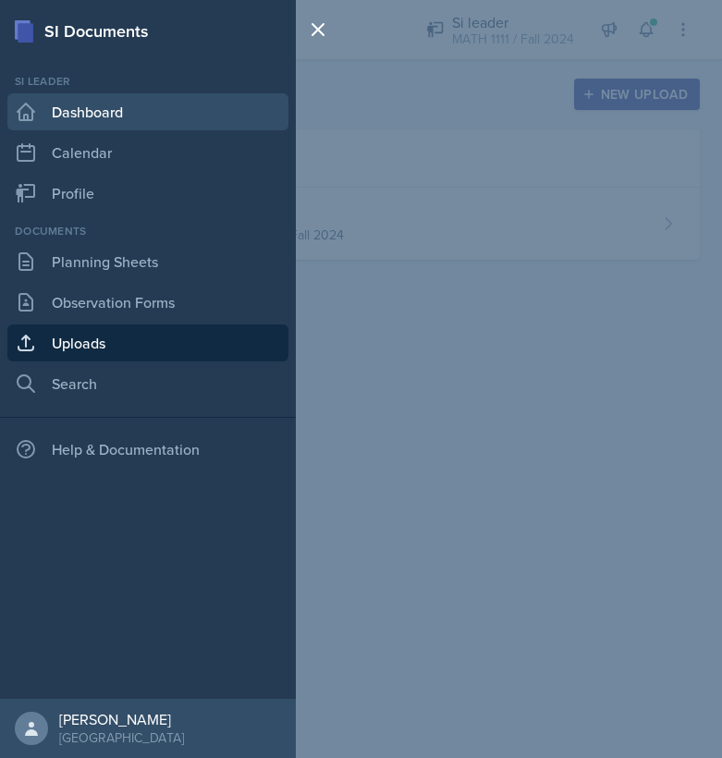
click at [132, 112] on link "Dashboard" at bounding box center [147, 111] width 281 height 37
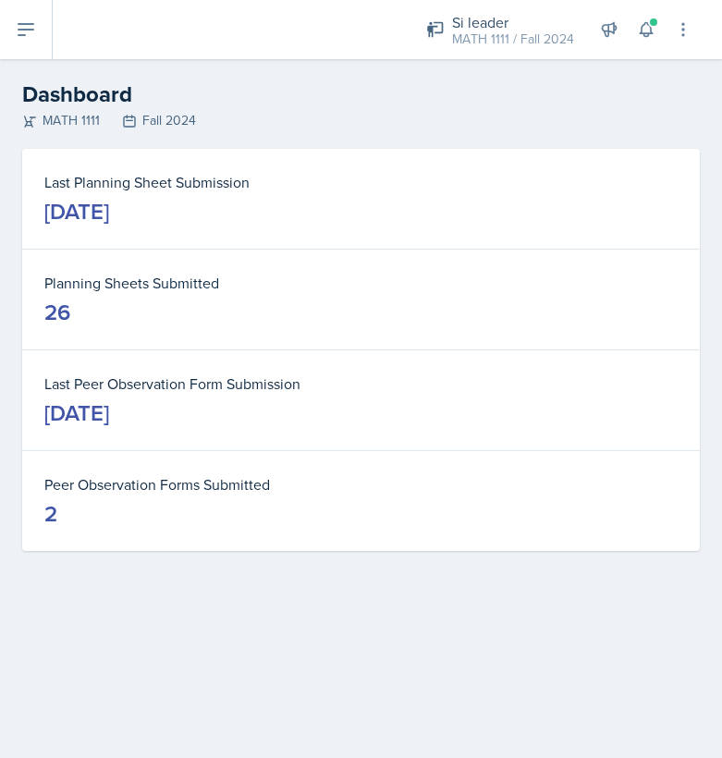
click at [191, 310] on dd "26" at bounding box center [361, 313] width 634 height 30
click at [177, 277] on dt "Planning Sheets Submitted" at bounding box center [361, 283] width 634 height 22
click at [109, 221] on div "[DATE]" at bounding box center [76, 212] width 65 height 30
click at [26, 35] on icon at bounding box center [25, 29] width 15 height 11
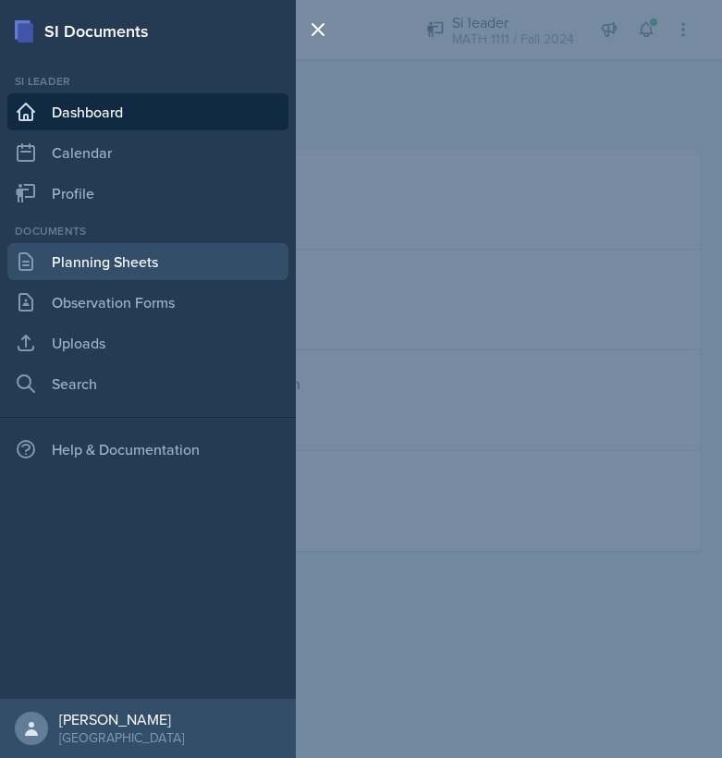
click at [93, 258] on link "Planning Sheets" at bounding box center [147, 261] width 281 height 37
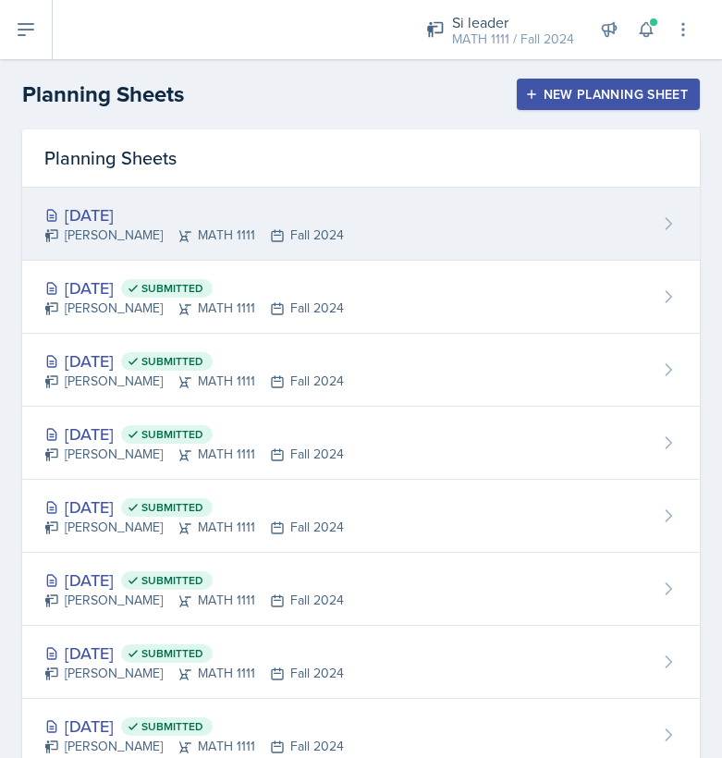
click at [134, 247] on div "[DATE] [PERSON_NAME] MATH 1111 Fall 2024" at bounding box center [361, 224] width 678 height 73
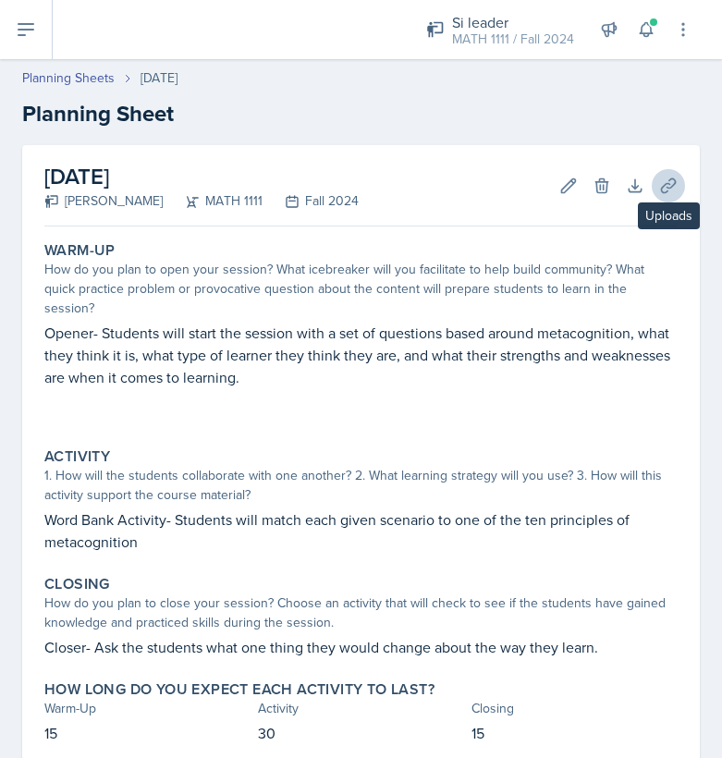
click at [682, 181] on button "Uploads" at bounding box center [668, 185] width 33 height 33
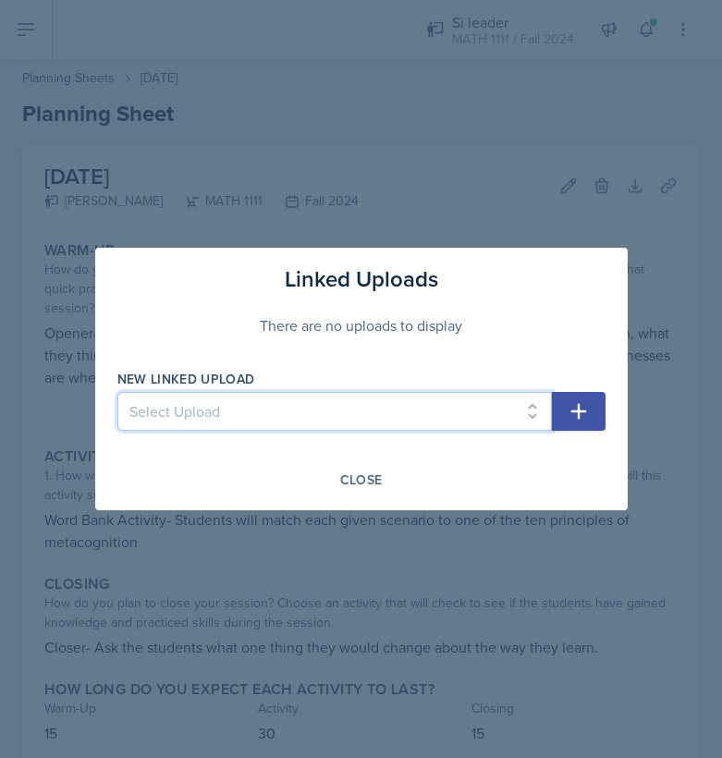
select select "a7782174-1ff3-4d78-9ed2-a7fa785d923c"
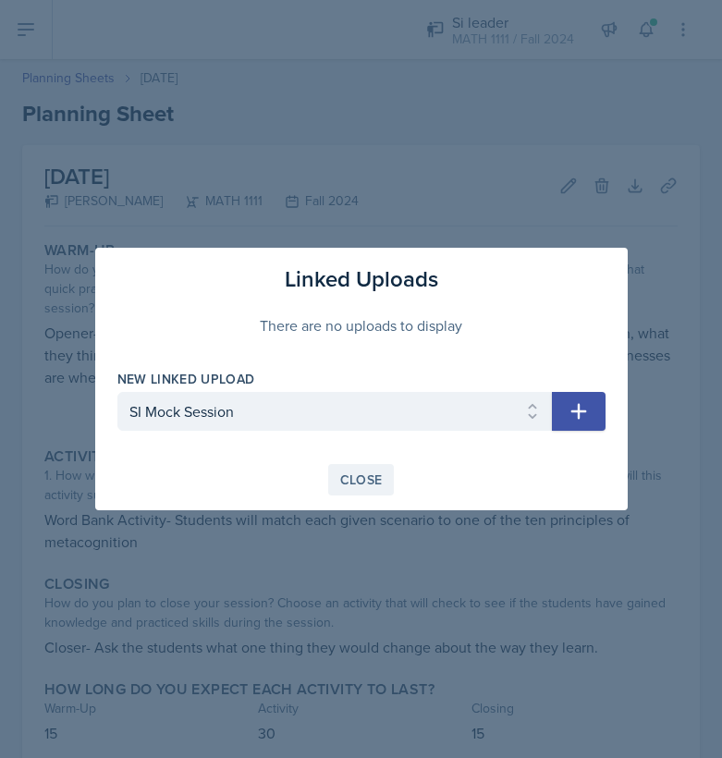
click at [378, 487] on div "Close" at bounding box center [361, 480] width 43 height 15
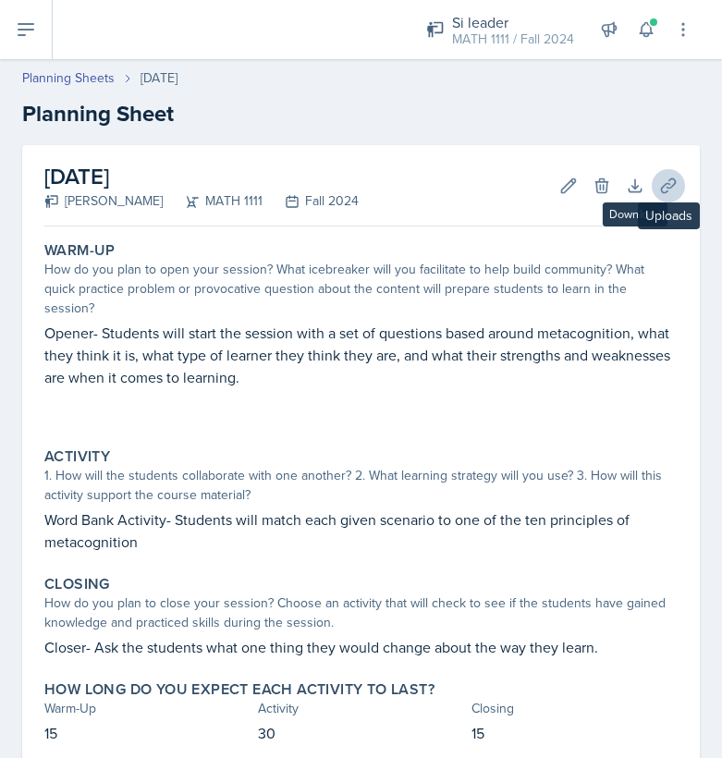
click at [663, 196] on button "Uploads" at bounding box center [668, 185] width 33 height 33
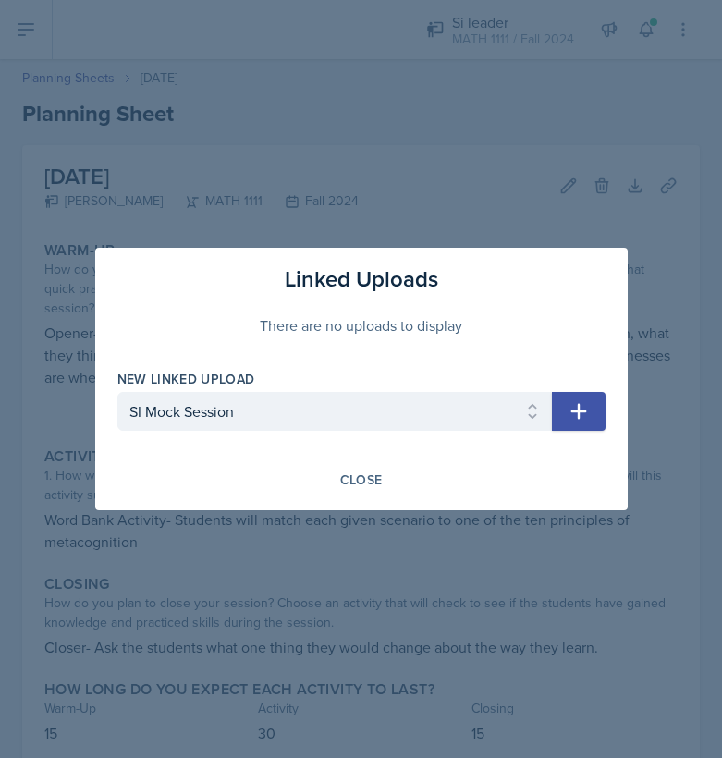
click at [585, 402] on icon "button" at bounding box center [579, 411] width 22 height 22
select select
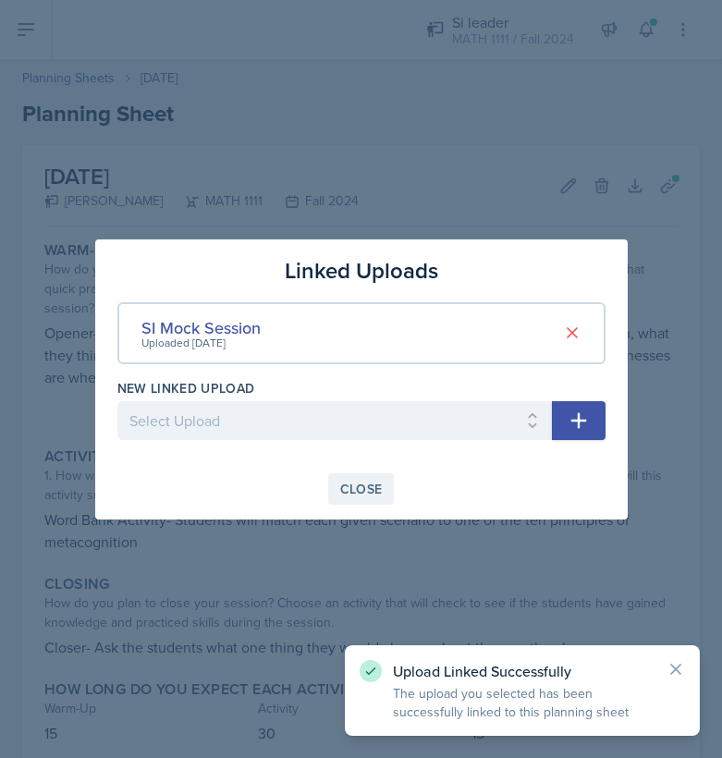
click at [363, 491] on div "Close" at bounding box center [361, 489] width 43 height 15
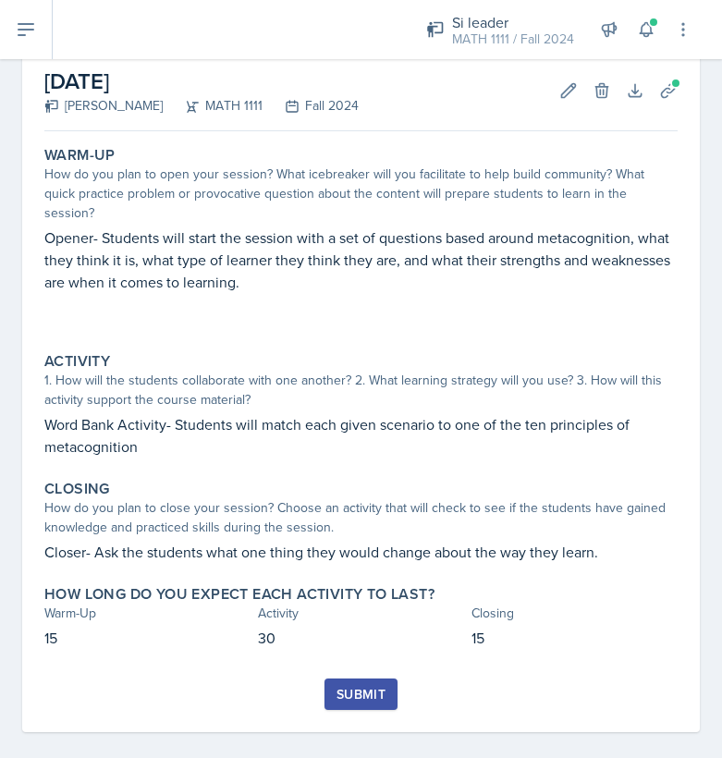
scroll to position [94, 0]
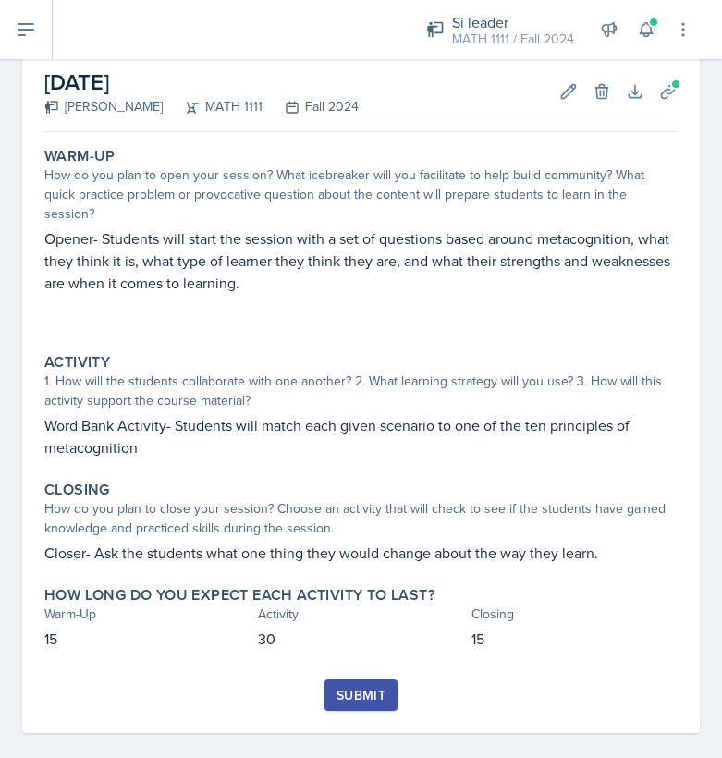
click at [338, 688] on div "Submit" at bounding box center [361, 695] width 49 height 15
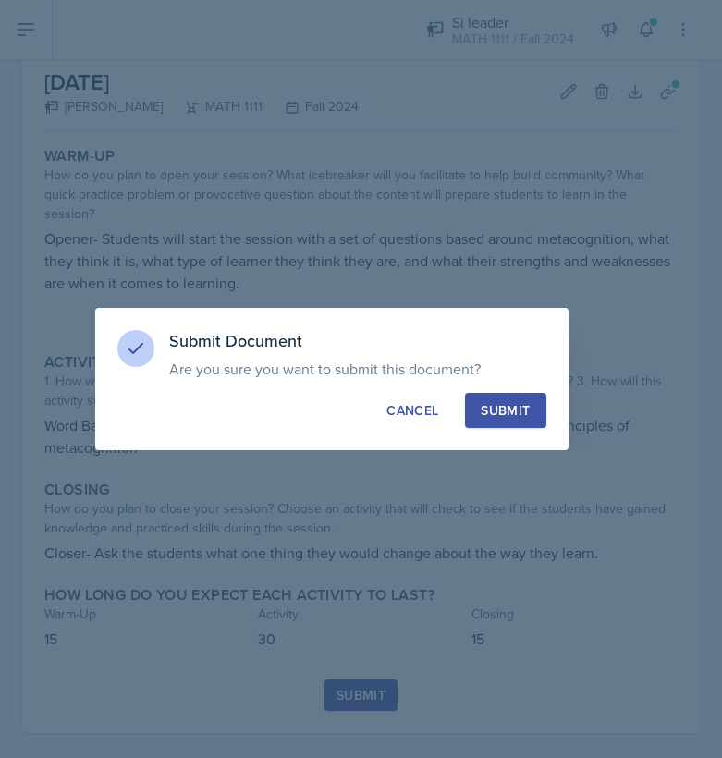
click at [509, 413] on div "Submit" at bounding box center [505, 410] width 49 height 18
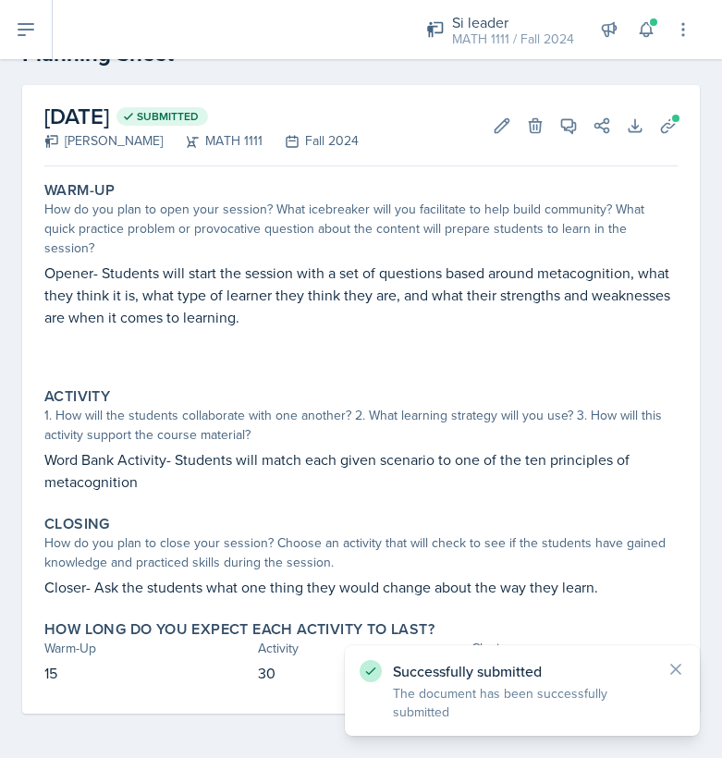
scroll to position [41, 0]
